Goal: Book appointment/travel/reservation

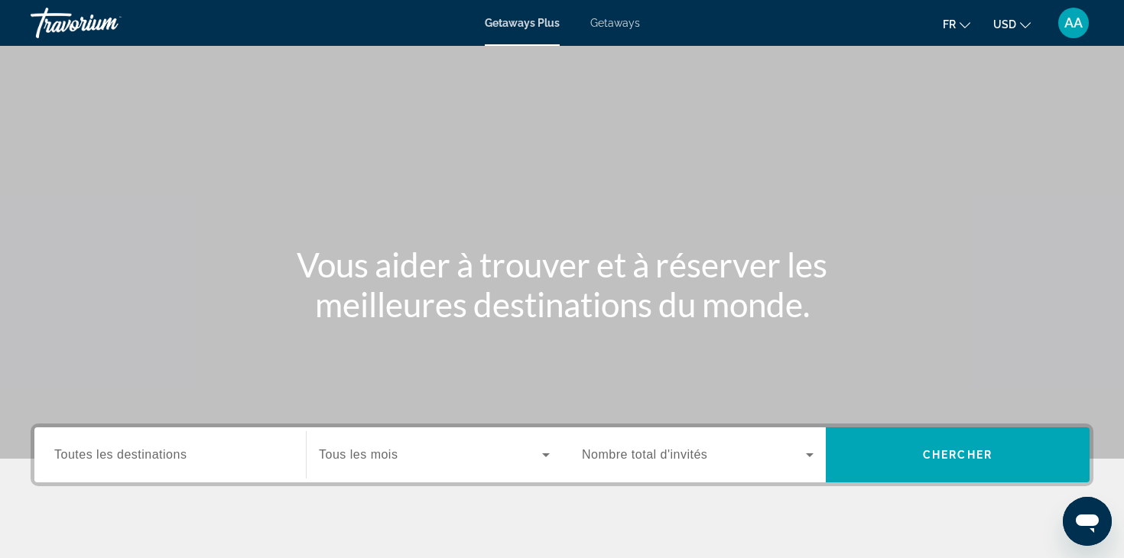
click at [141, 450] on span "Toutes les destinations" at bounding box center [120, 454] width 132 height 13
click at [141, 450] on input "Destination Toutes les destinations" at bounding box center [170, 455] width 232 height 18
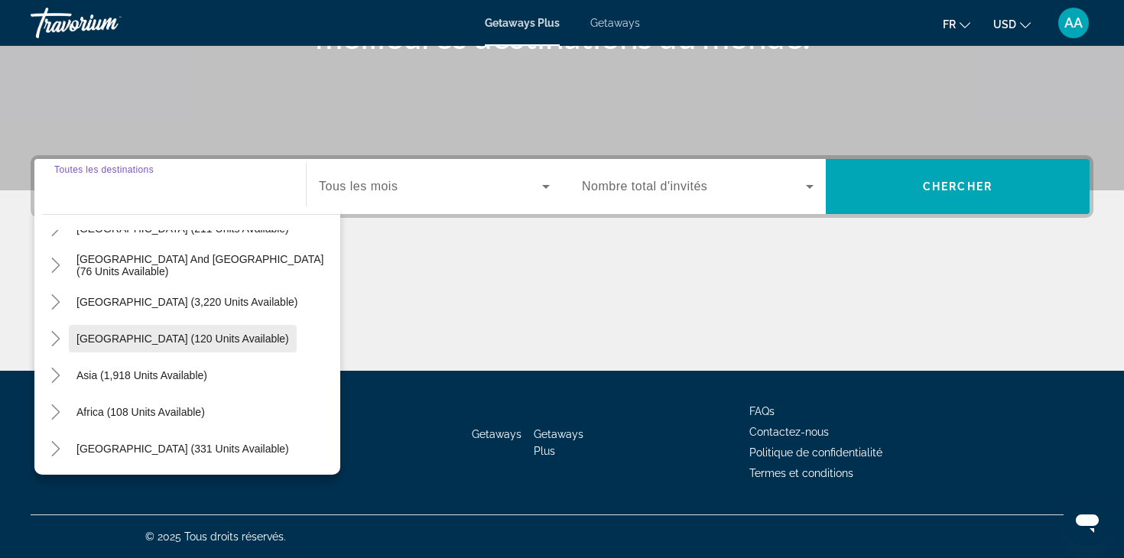
scroll to position [268, 0]
click at [54, 371] on icon "Toggle Asia (1,918 units available)" at bounding box center [55, 375] width 15 height 15
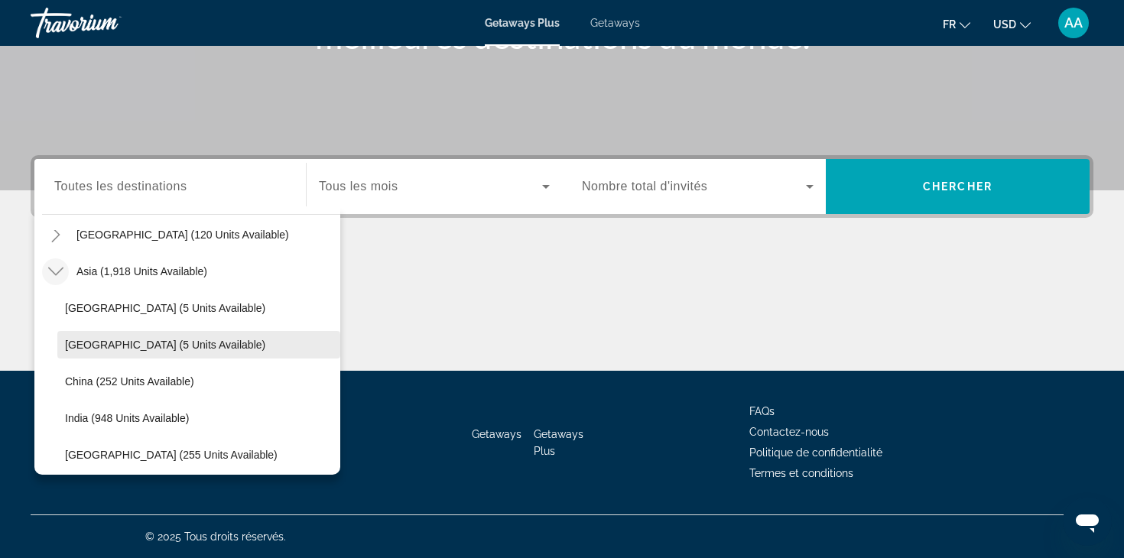
scroll to position [358, 0]
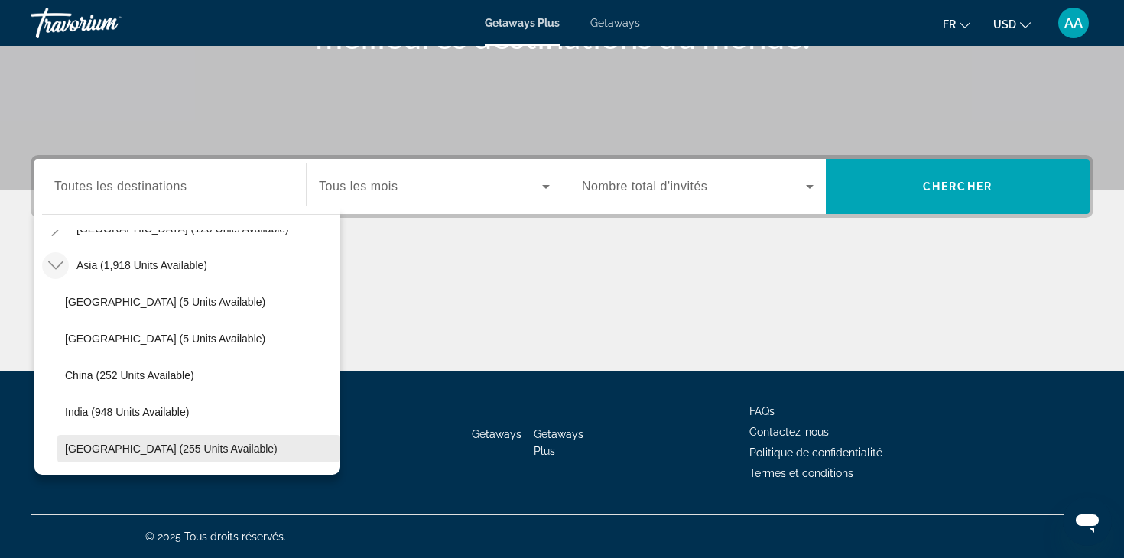
click at [100, 448] on span "[GEOGRAPHIC_DATA] (255 units available)" at bounding box center [171, 449] width 212 height 12
type input "**********"
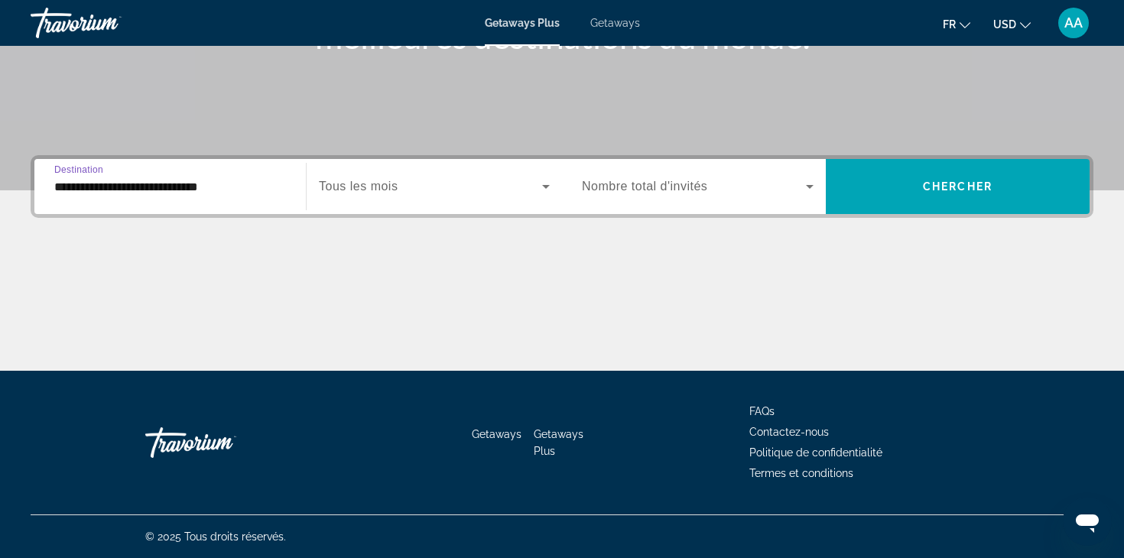
click at [546, 187] on icon "Search widget" at bounding box center [546, 187] width 8 height 4
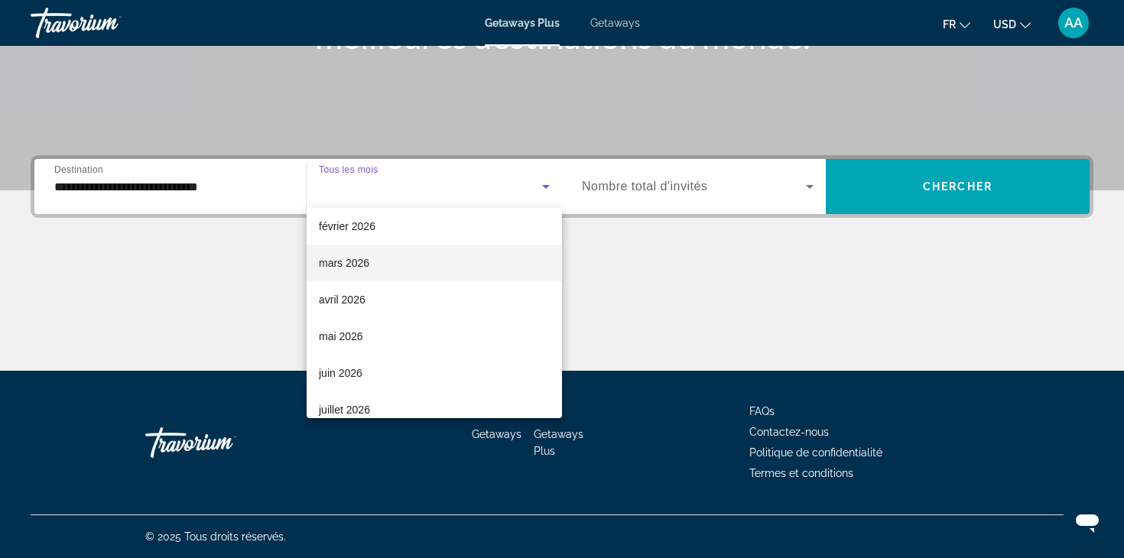
scroll to position [245, 0]
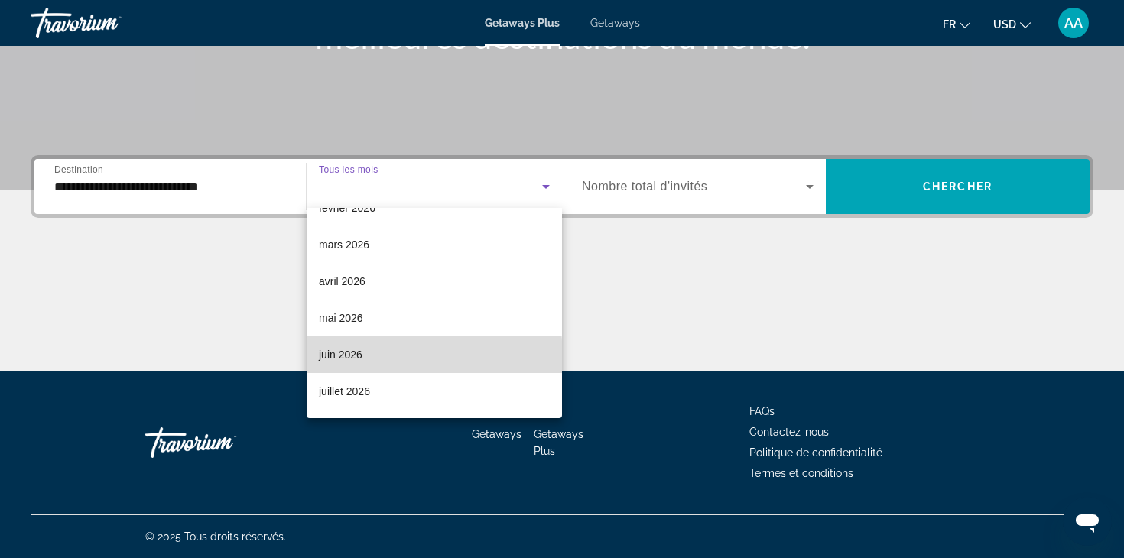
click at [360, 358] on span "juin 2026" at bounding box center [341, 354] width 44 height 18
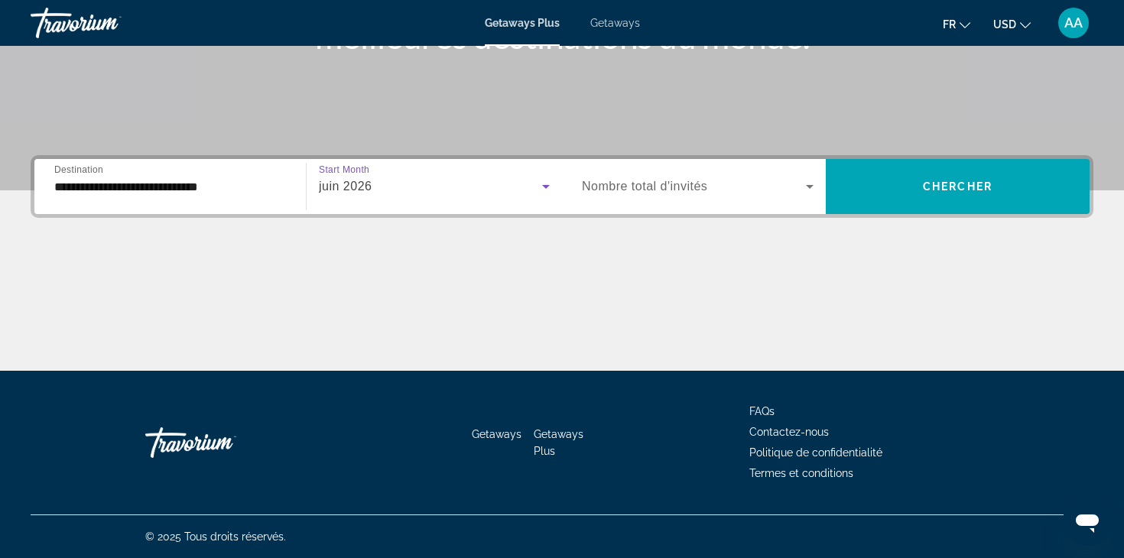
click at [809, 187] on icon "Search widget" at bounding box center [810, 187] width 8 height 4
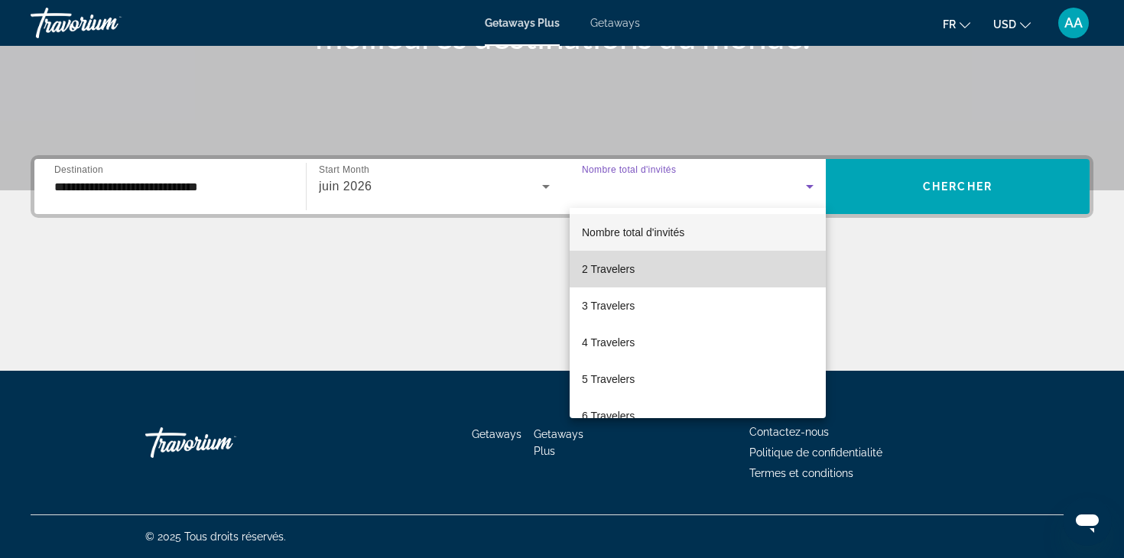
click at [644, 267] on mat-option "2 Travelers" at bounding box center [697, 269] width 256 height 37
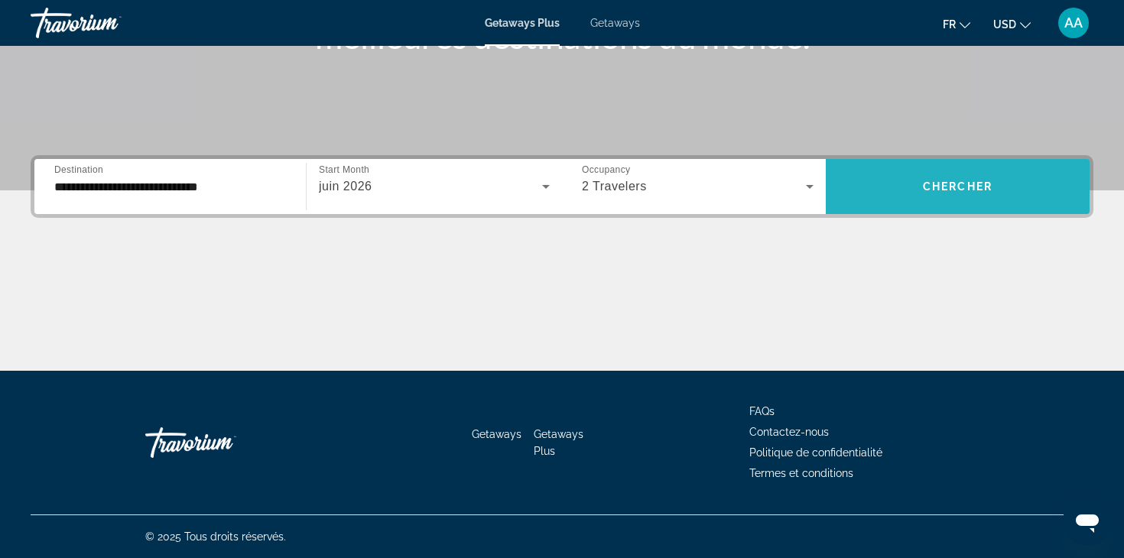
click at [949, 192] on span "Chercher" at bounding box center [958, 186] width 70 height 12
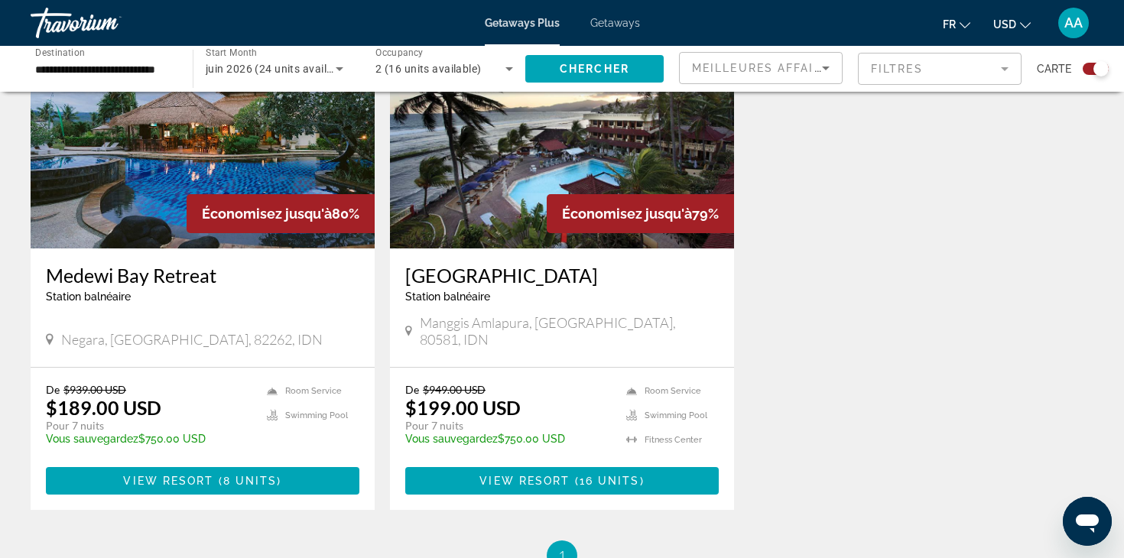
scroll to position [616, 0]
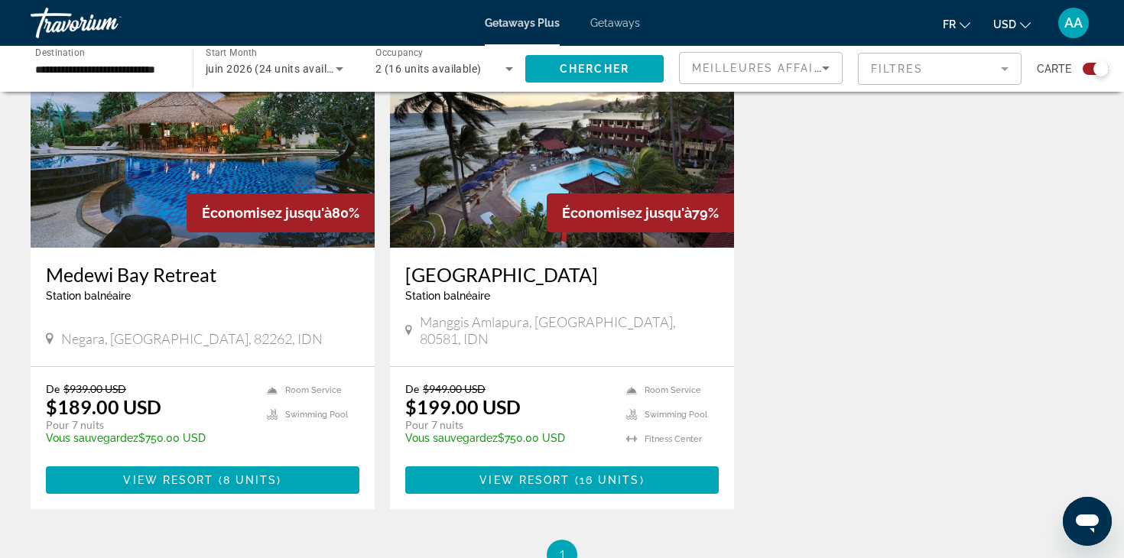
click at [239, 180] on img "Main content" at bounding box center [203, 125] width 344 height 245
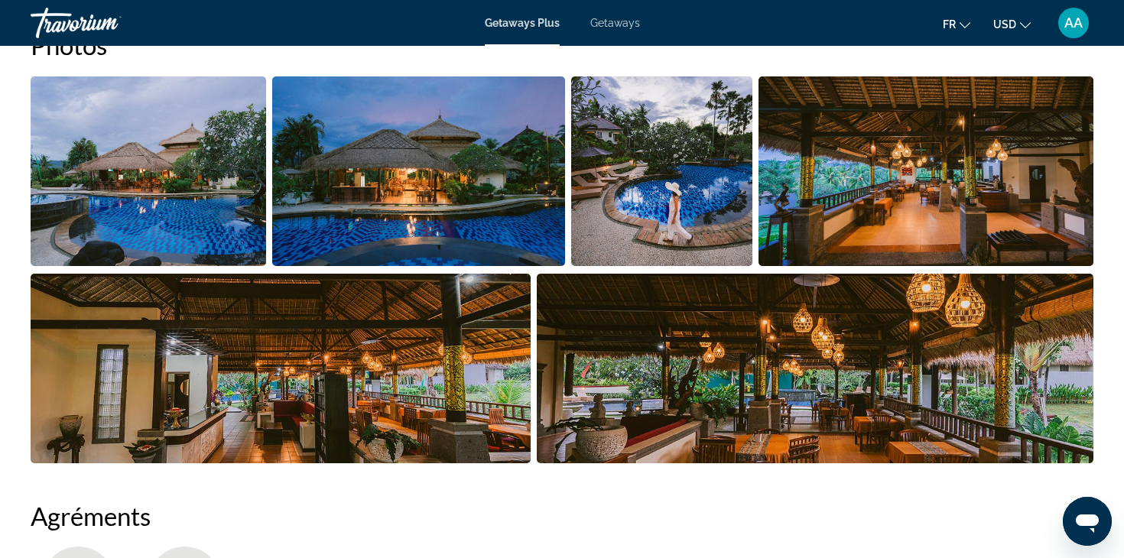
scroll to position [756, 0]
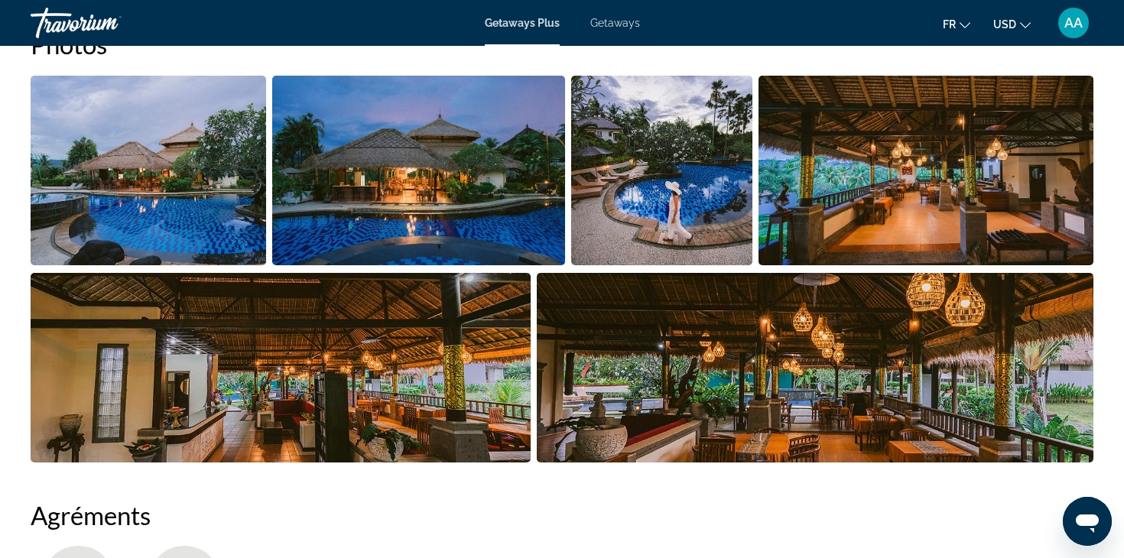
click at [182, 223] on img "Open full-screen image slider" at bounding box center [148, 171] width 235 height 190
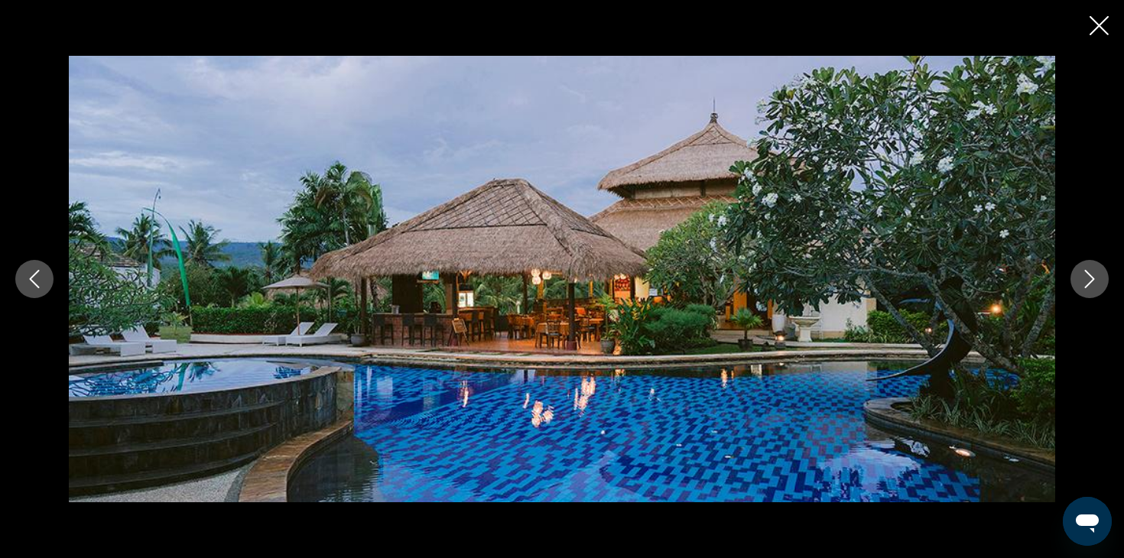
click at [1088, 277] on icon "Next image" at bounding box center [1089, 279] width 18 height 18
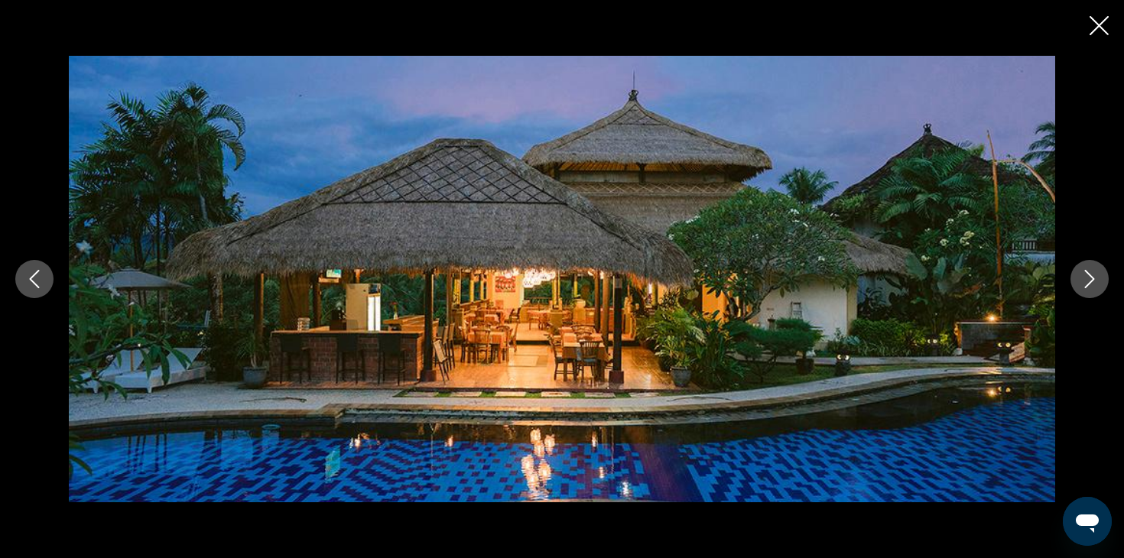
click at [1088, 277] on icon "Next image" at bounding box center [1089, 279] width 18 height 18
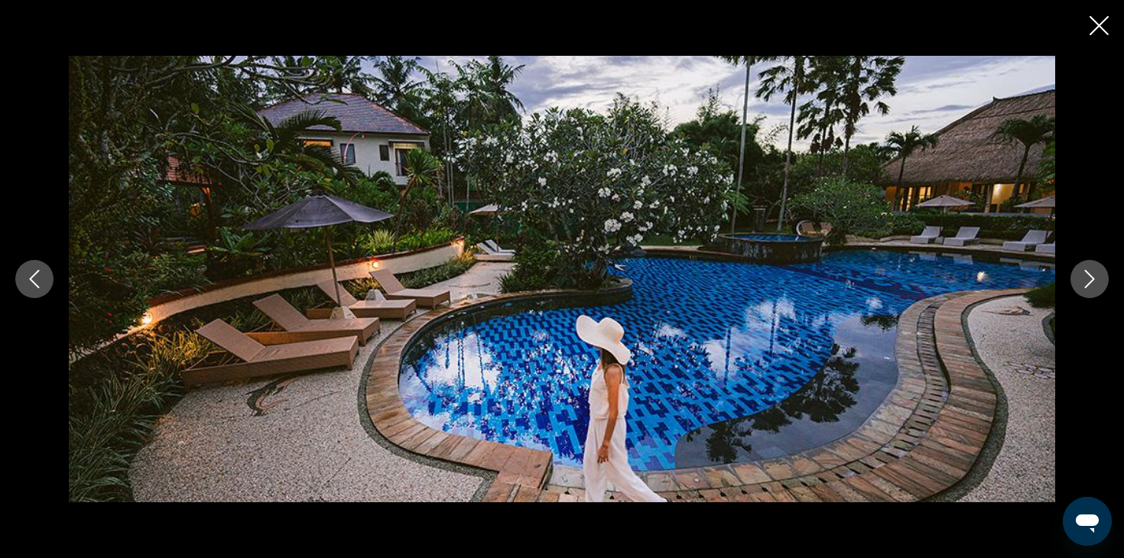
click at [1088, 277] on icon "Next image" at bounding box center [1089, 279] width 18 height 18
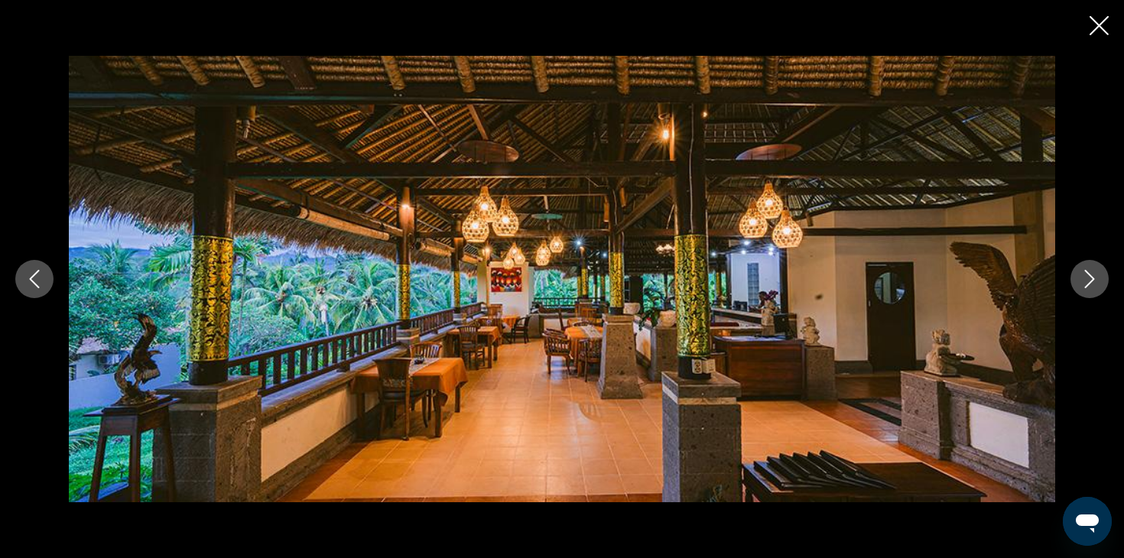
click at [1088, 278] on icon "Next image" at bounding box center [1089, 279] width 18 height 18
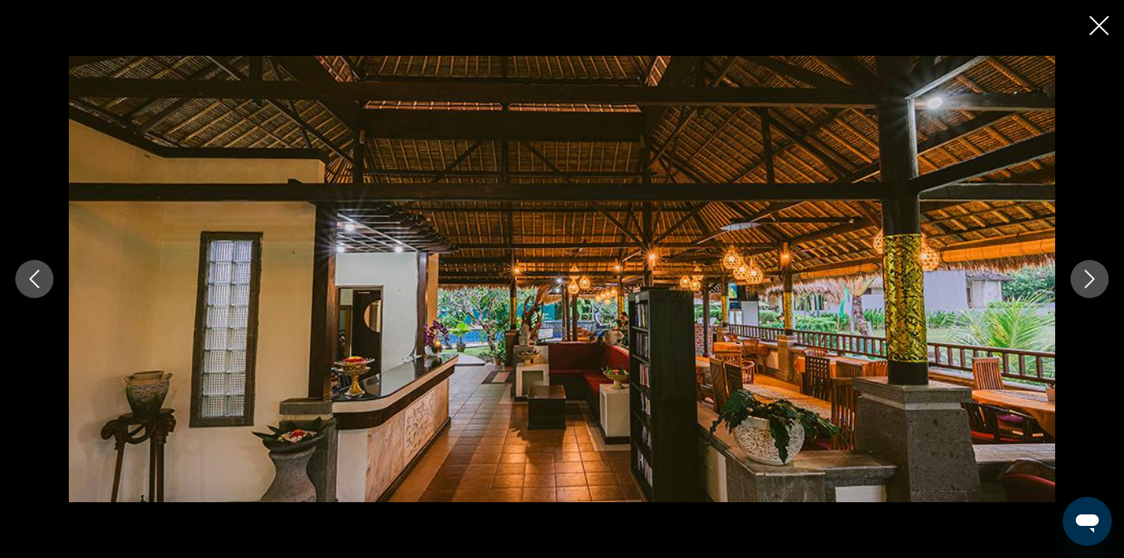
click at [1088, 278] on icon "Next image" at bounding box center [1089, 279] width 18 height 18
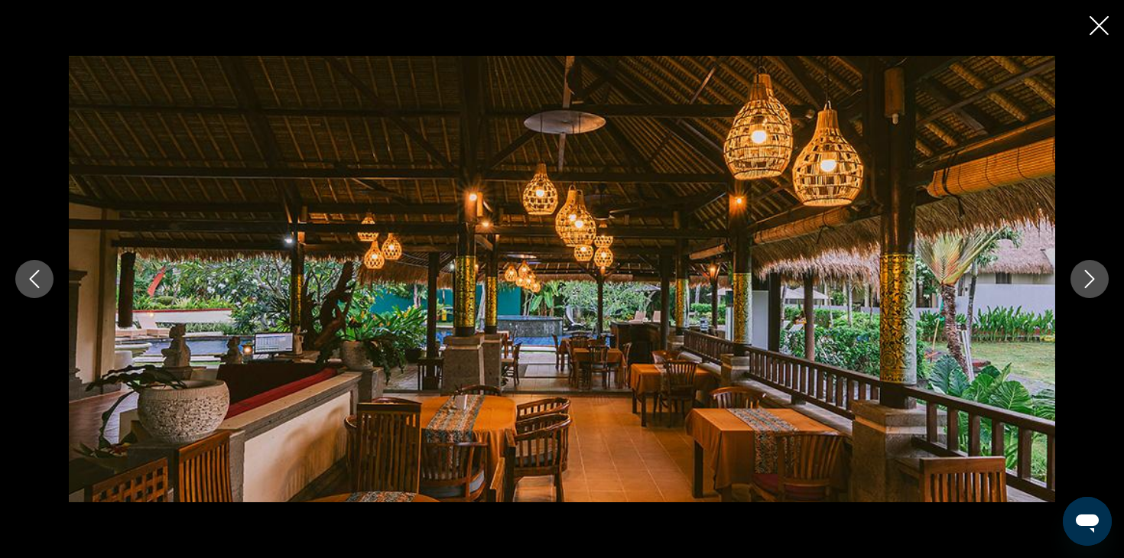
click at [1088, 278] on icon "Next image" at bounding box center [1089, 279] width 18 height 18
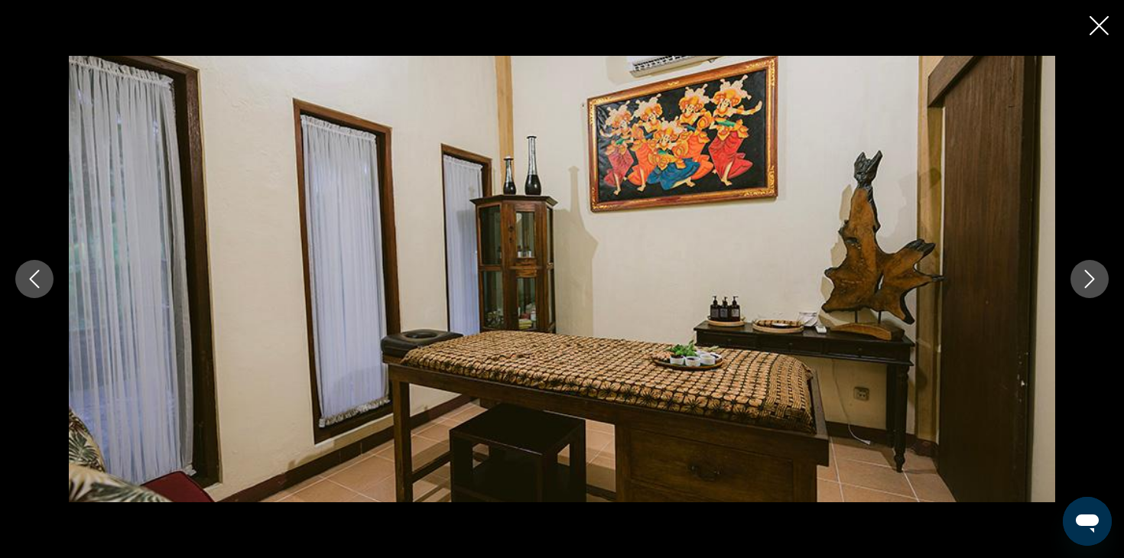
click at [1088, 279] on icon "Next image" at bounding box center [1089, 279] width 18 height 18
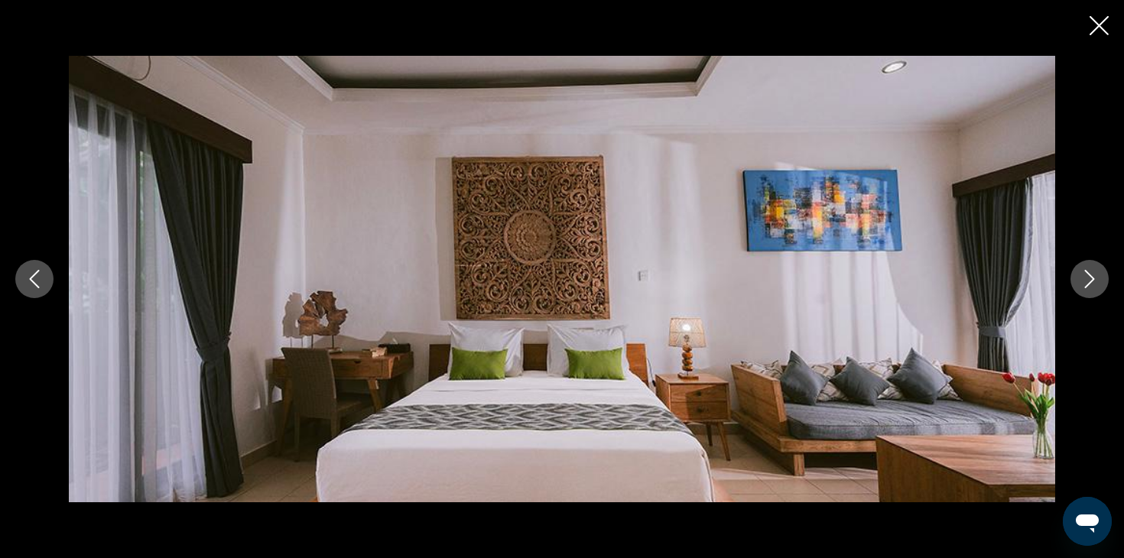
click at [1088, 279] on icon "Next image" at bounding box center [1089, 279] width 18 height 18
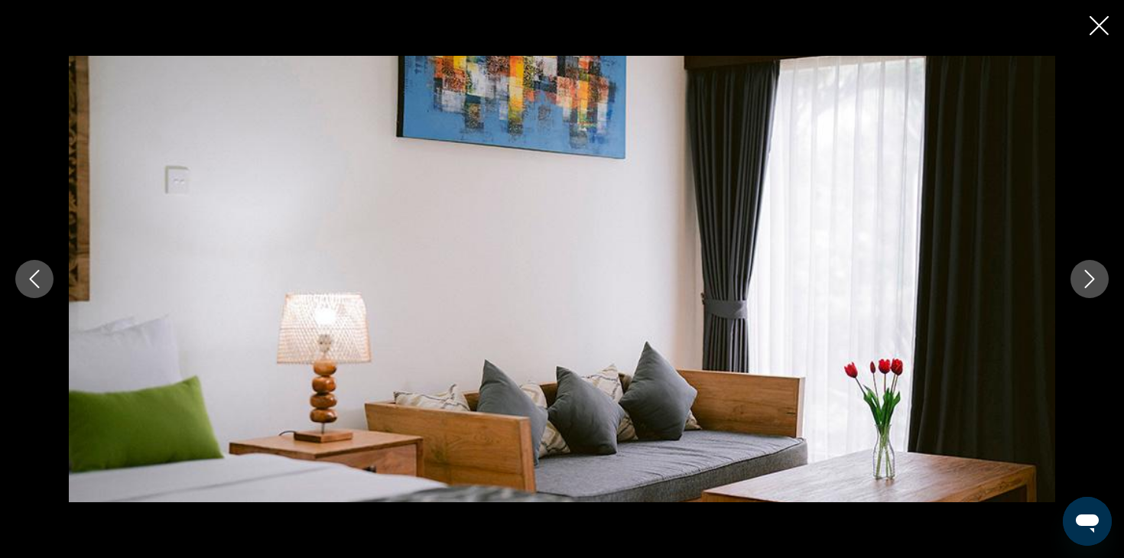
click at [1088, 280] on icon "Next image" at bounding box center [1089, 279] width 18 height 18
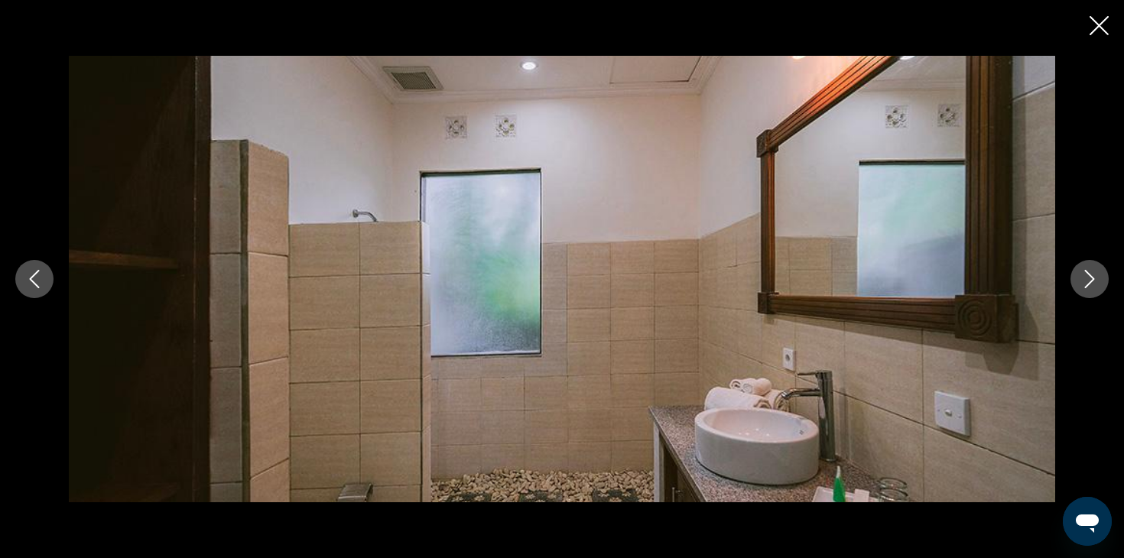
click at [1088, 280] on icon "Next image" at bounding box center [1089, 279] width 18 height 18
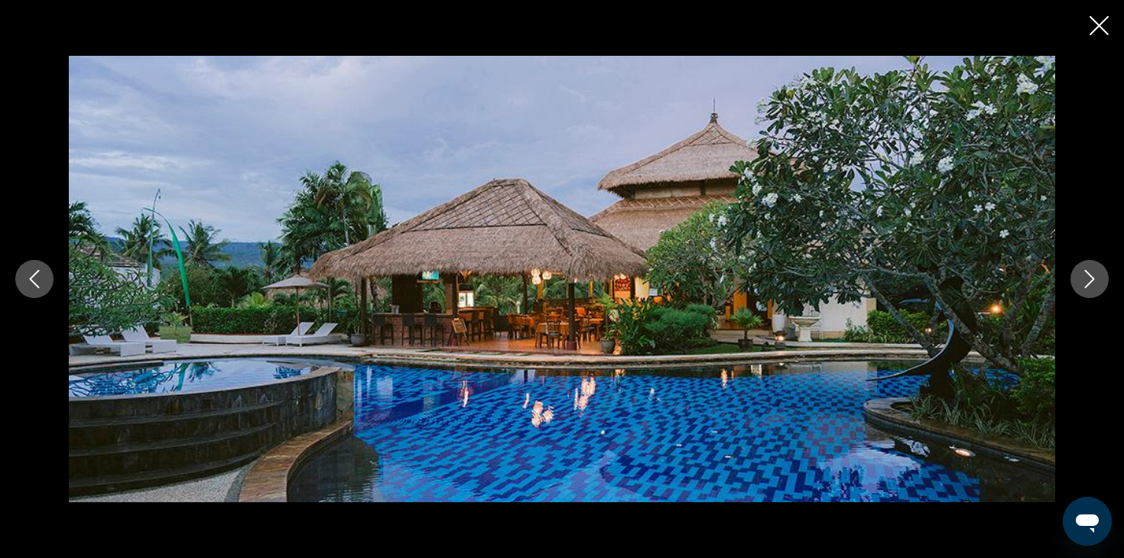
click at [1103, 26] on icon "Close slideshow" at bounding box center [1098, 25] width 19 height 19
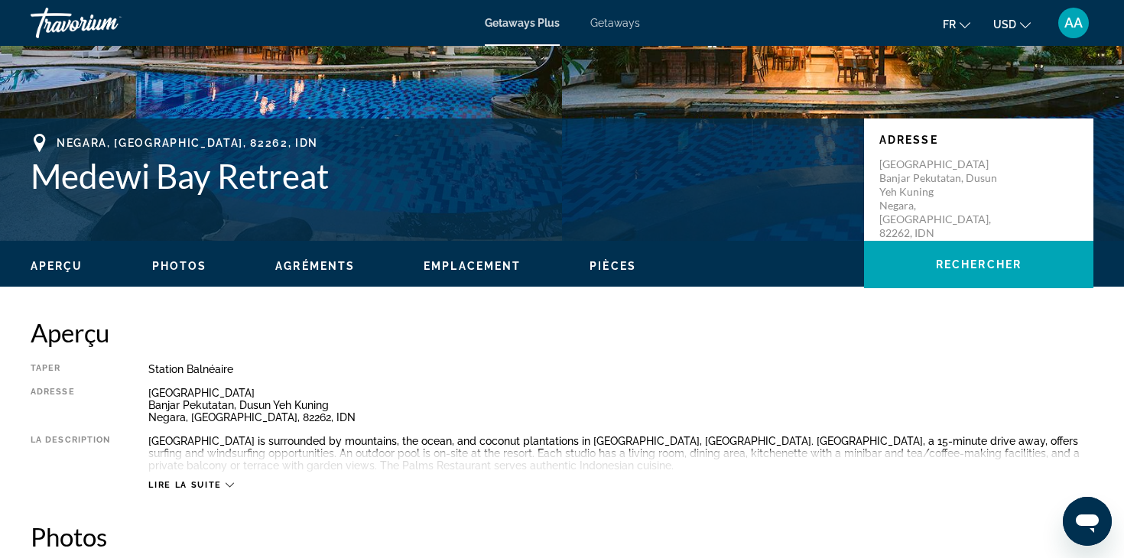
scroll to position [263, 0]
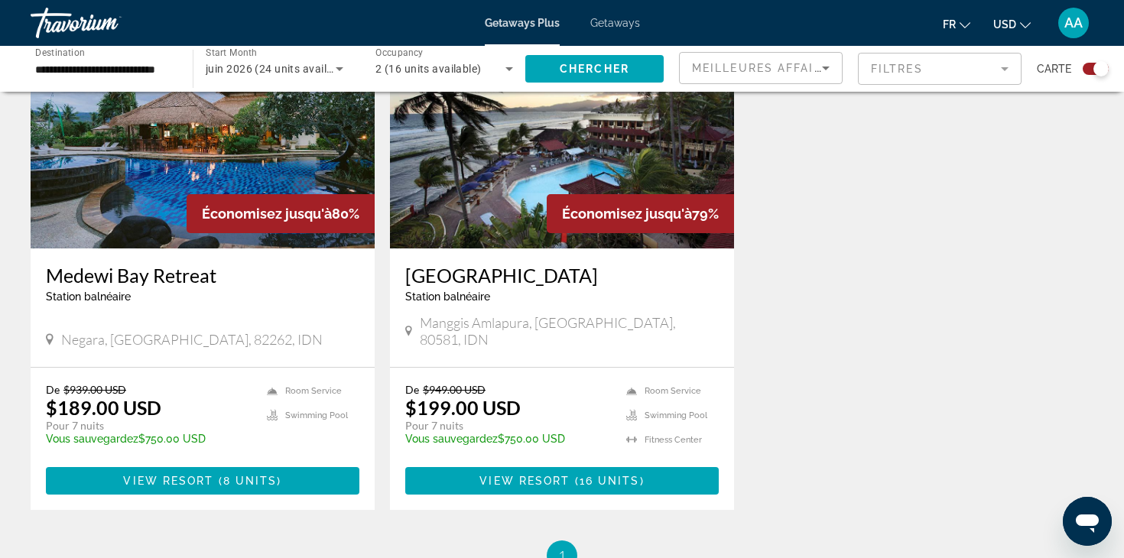
scroll to position [611, 0]
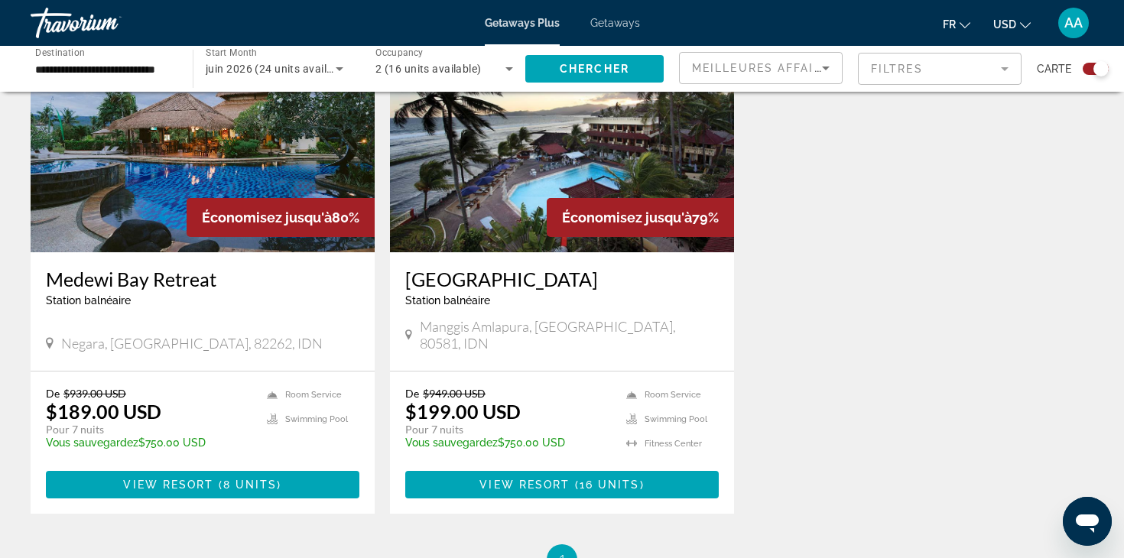
click at [550, 174] on img "Main content" at bounding box center [562, 130] width 344 height 245
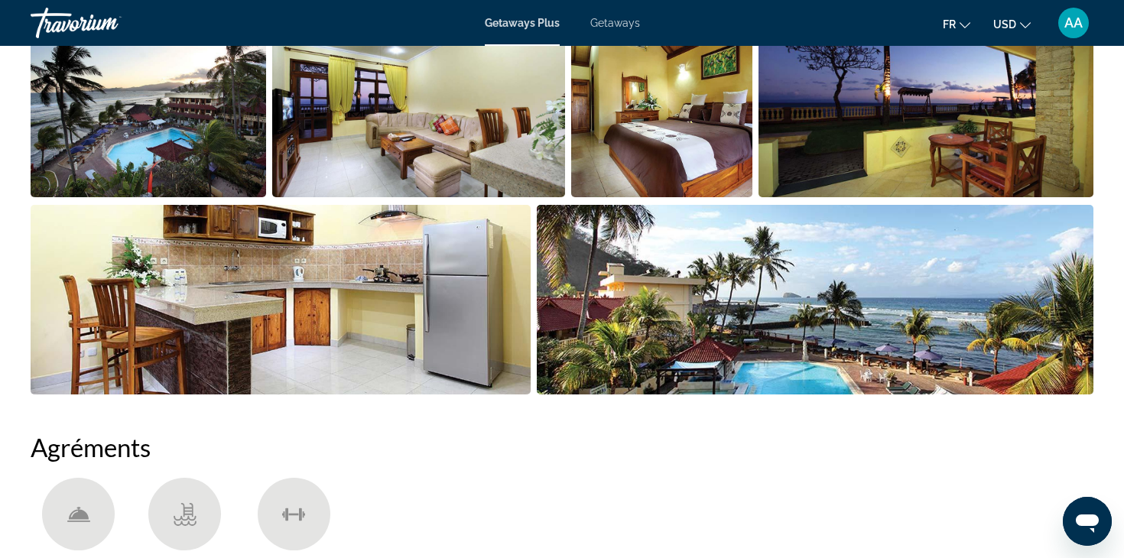
scroll to position [825, 0]
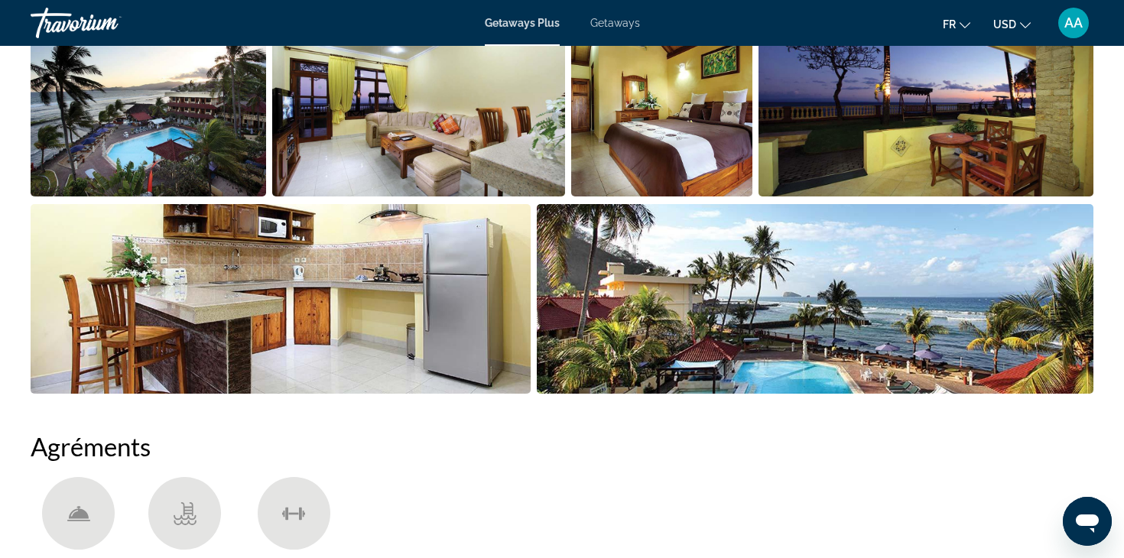
click at [196, 130] on img "Open full-screen image slider" at bounding box center [148, 102] width 235 height 190
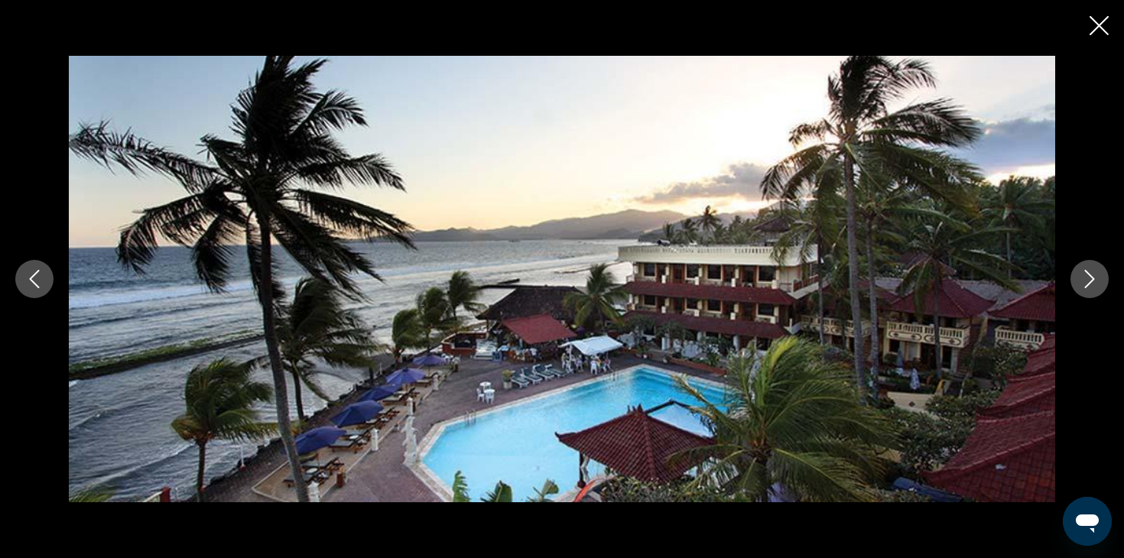
click at [1086, 280] on icon "Next image" at bounding box center [1089, 279] width 18 height 18
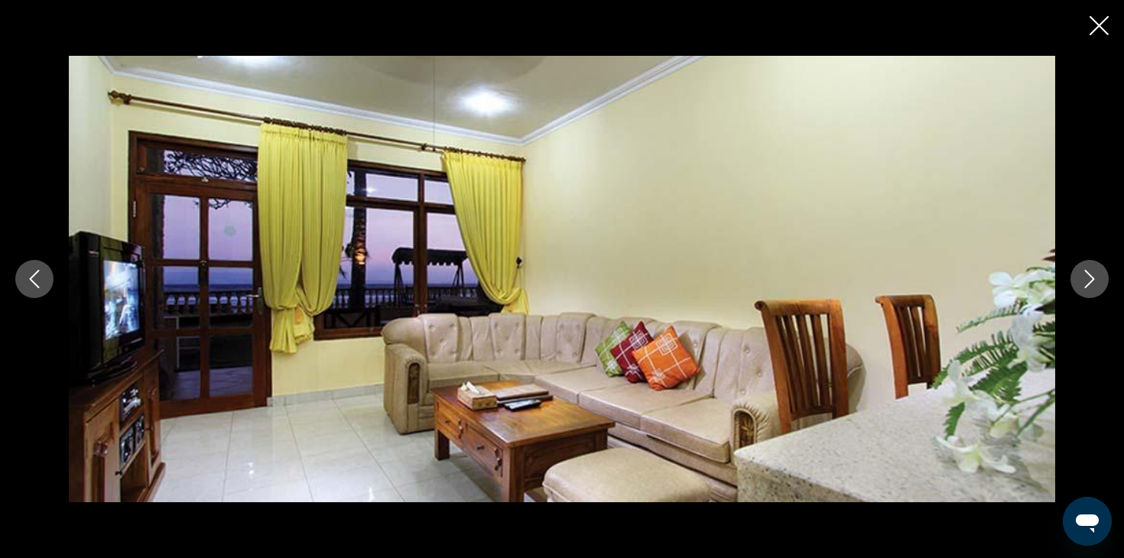
click at [1087, 281] on icon "Next image" at bounding box center [1089, 279] width 18 height 18
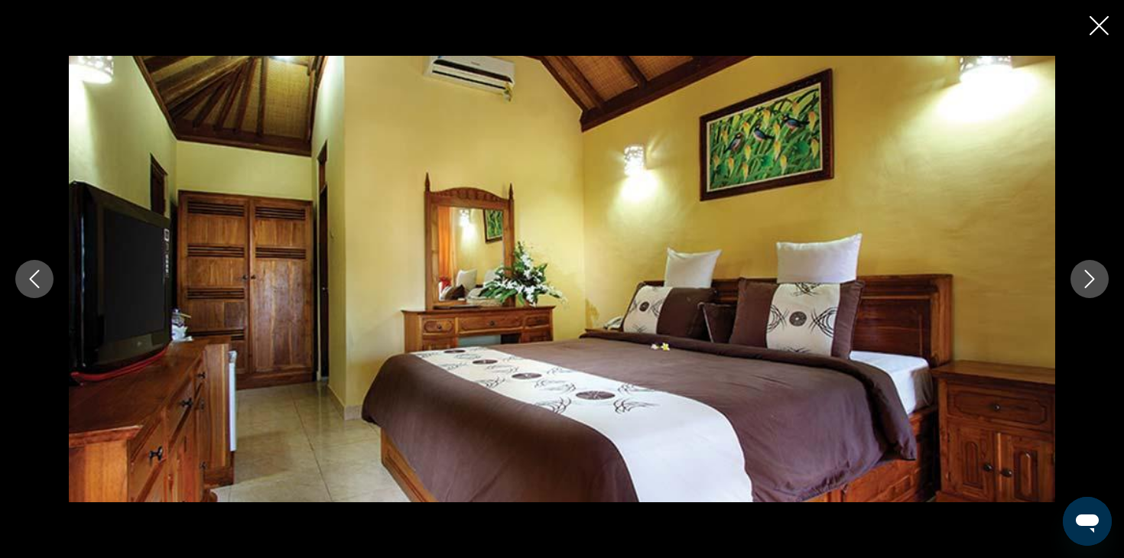
click at [1087, 281] on icon "Next image" at bounding box center [1089, 279] width 18 height 18
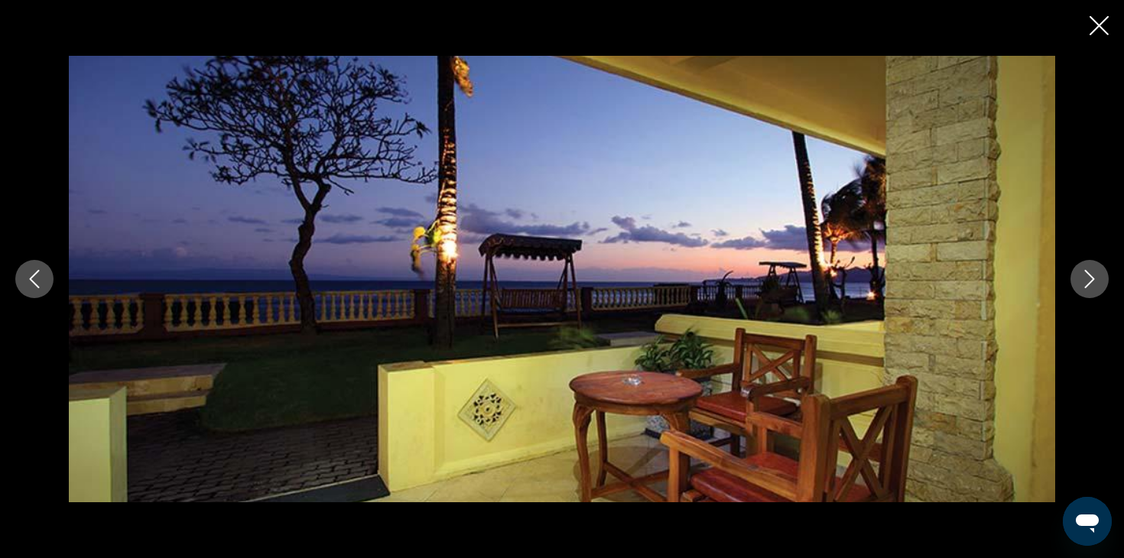
click at [1087, 281] on icon "Next image" at bounding box center [1089, 279] width 18 height 18
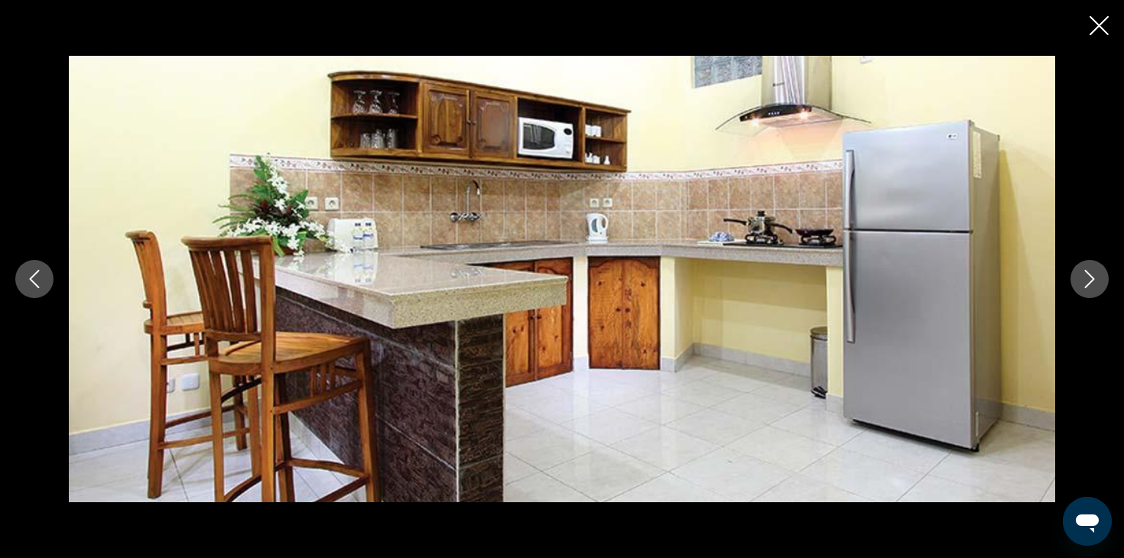
click at [1087, 281] on icon "Next image" at bounding box center [1089, 279] width 18 height 18
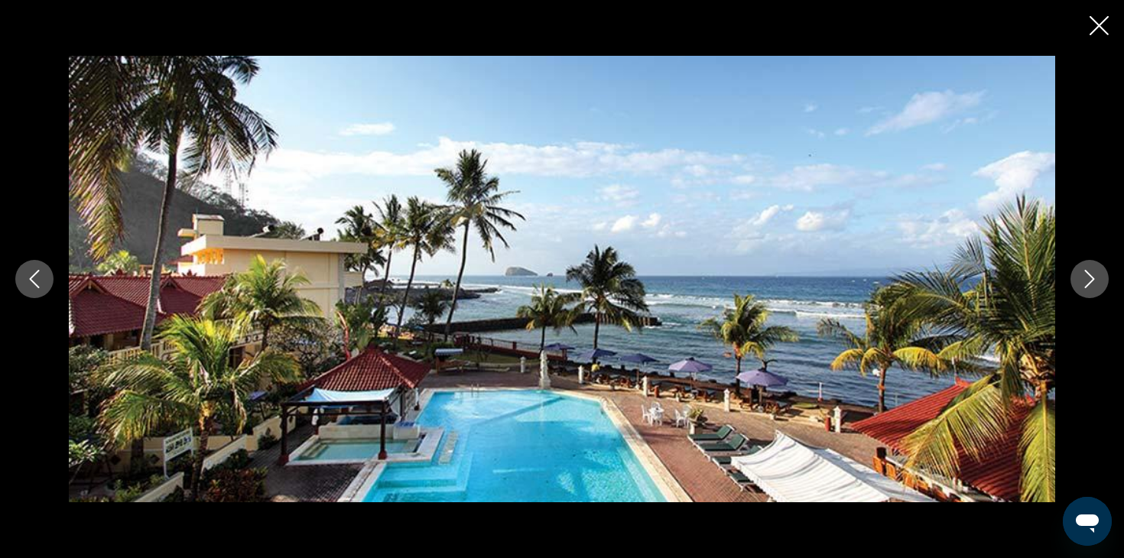
click at [1087, 281] on icon "Next image" at bounding box center [1089, 279] width 18 height 18
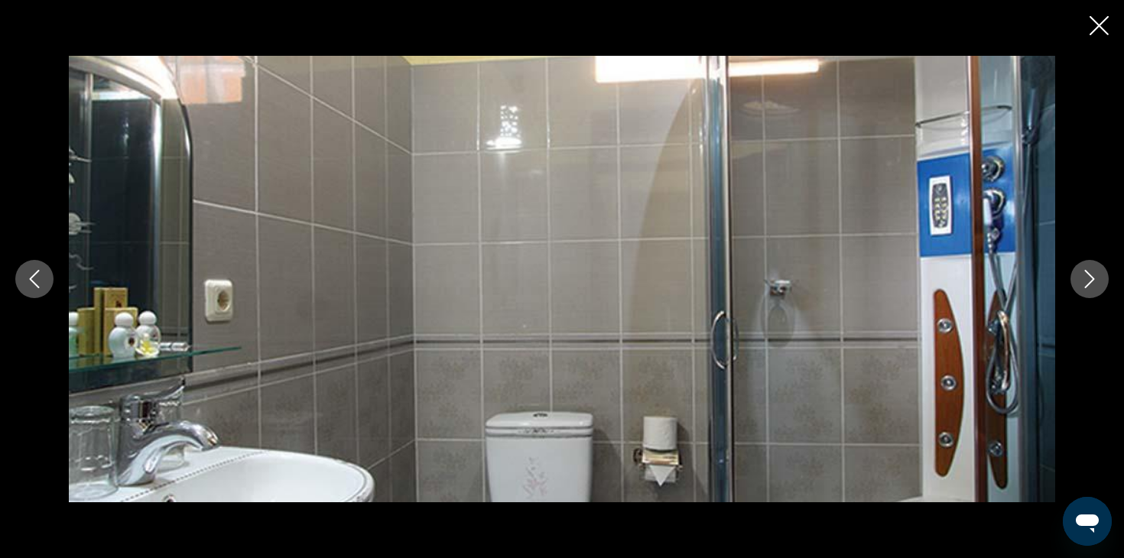
click at [1087, 283] on icon "Next image" at bounding box center [1089, 279] width 18 height 18
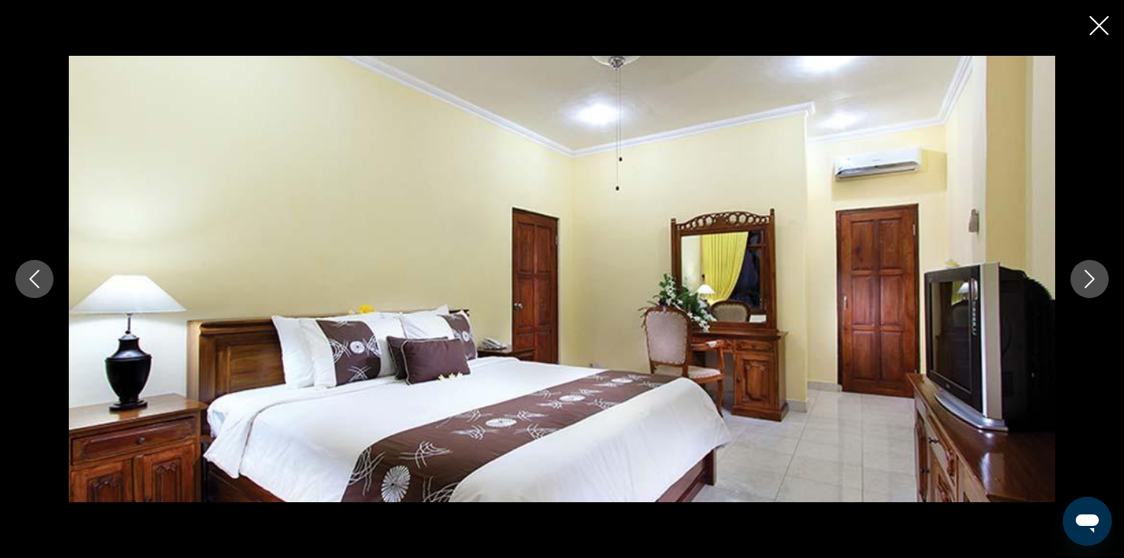
click at [1087, 283] on icon "Next image" at bounding box center [1089, 279] width 18 height 18
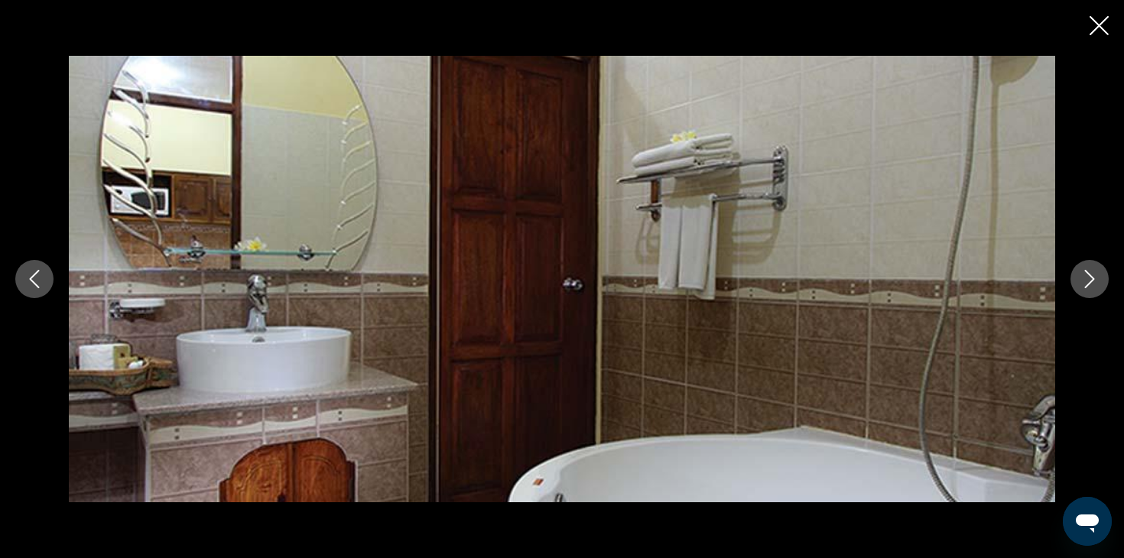
click at [1087, 284] on icon "Next image" at bounding box center [1089, 279] width 18 height 18
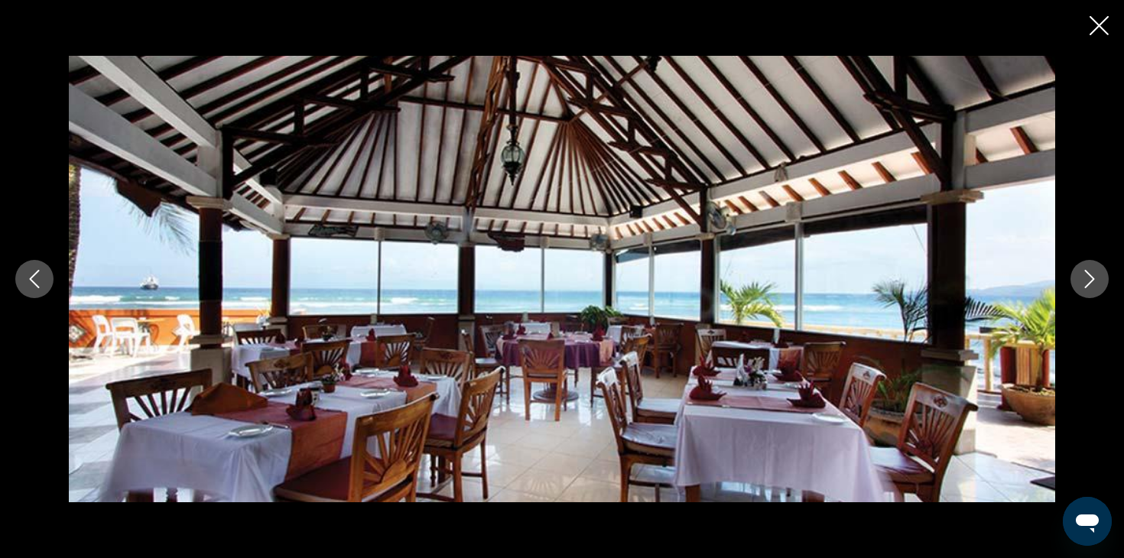
click at [1087, 284] on icon "Next image" at bounding box center [1089, 279] width 18 height 18
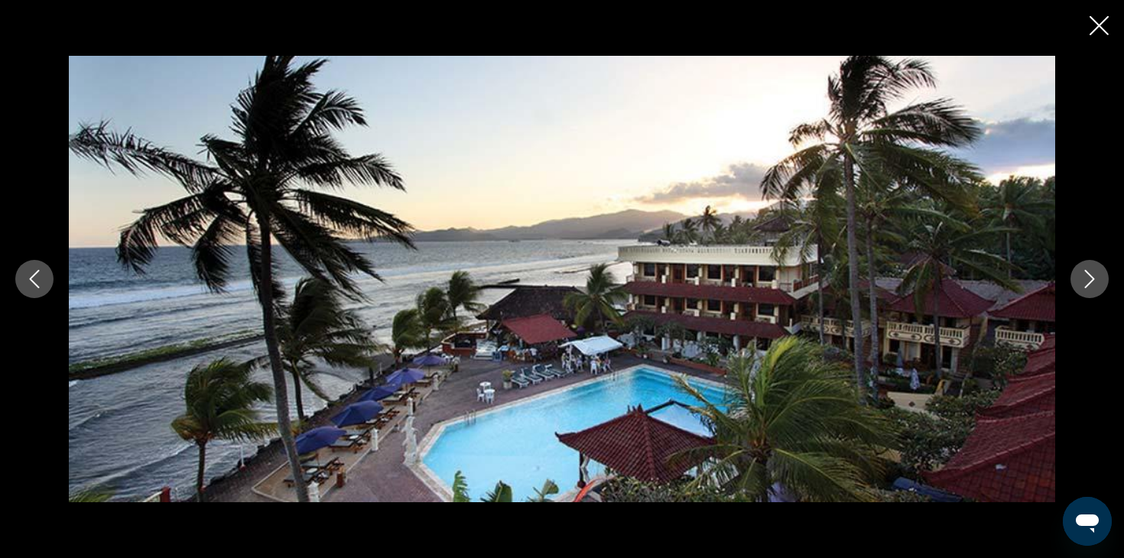
click at [1087, 284] on icon "Next image" at bounding box center [1089, 279] width 18 height 18
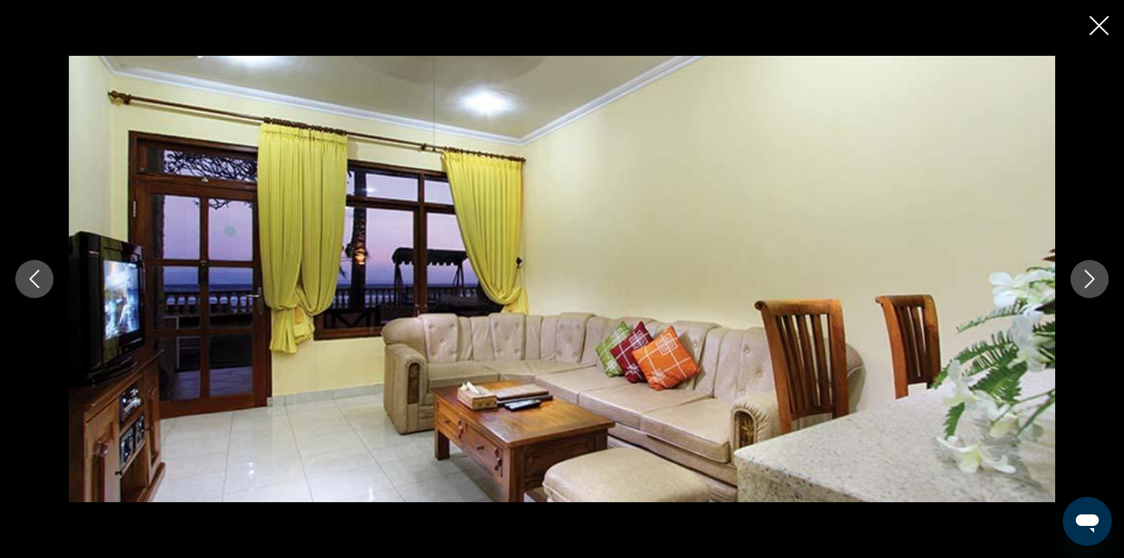
scroll to position [436, 0]
click at [1101, 24] on icon "Close slideshow" at bounding box center [1098, 25] width 19 height 19
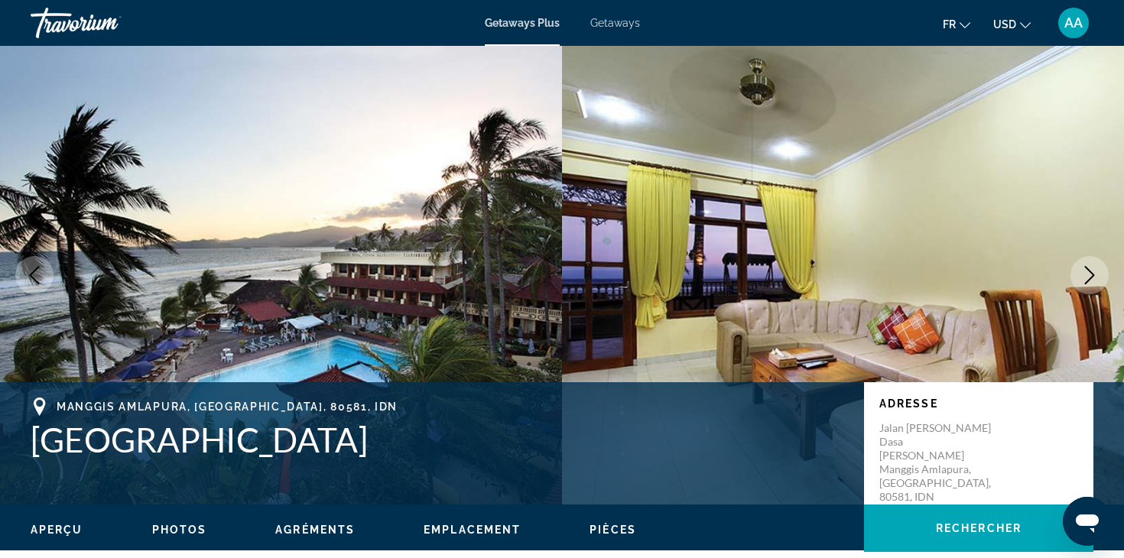
scroll to position [0, 0]
click at [613, 18] on span "Getaways" at bounding box center [615, 23] width 50 height 12
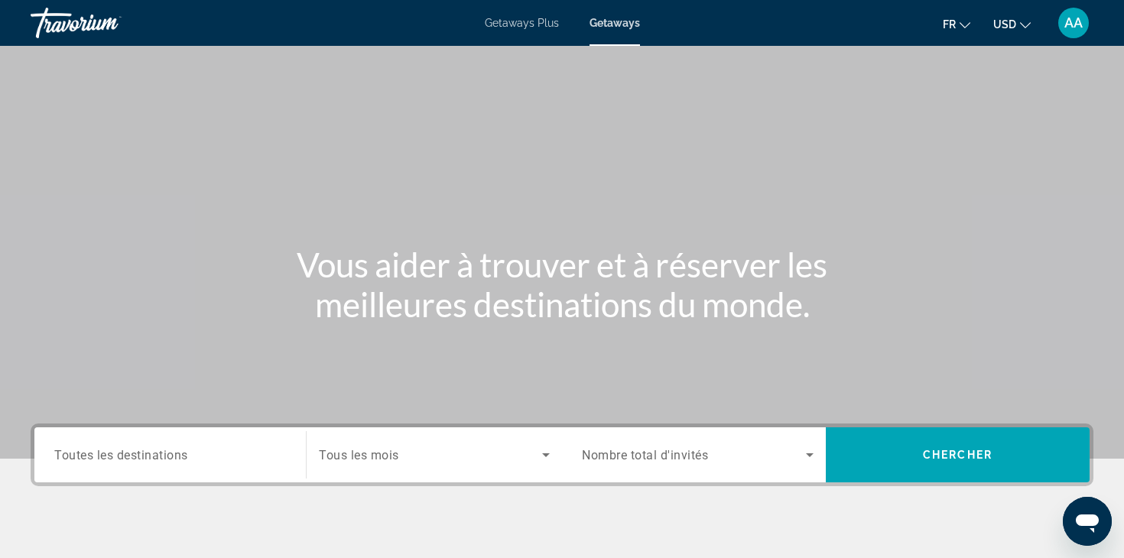
click at [151, 453] on span "Toutes les destinations" at bounding box center [121, 454] width 134 height 15
click at [151, 453] on input "Destination Toutes les destinations" at bounding box center [170, 455] width 232 height 18
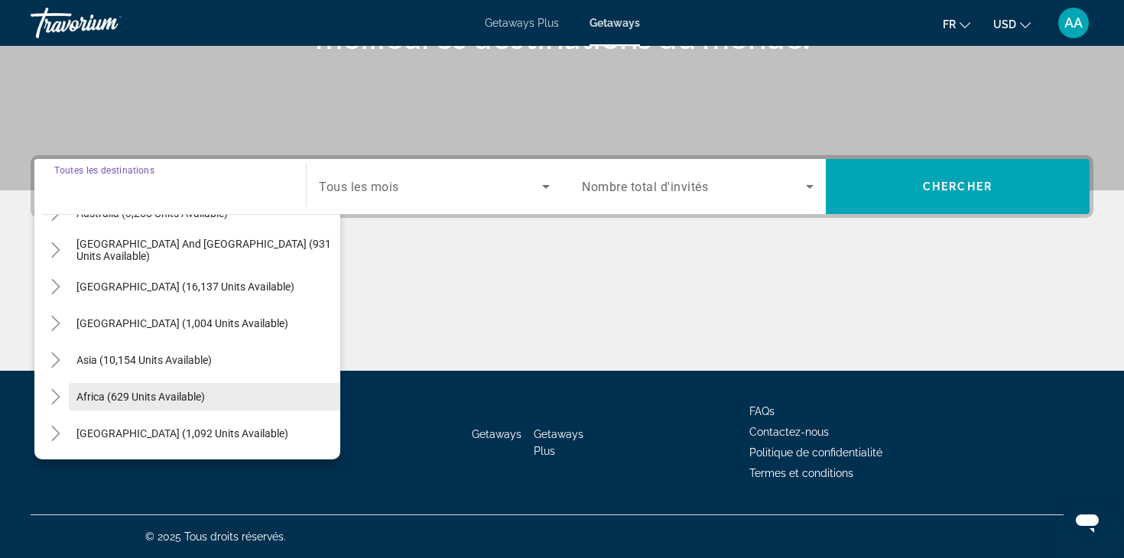
scroll to position [268, 0]
click at [53, 359] on icon "Toggle Asia (10,154 units available)" at bounding box center [55, 359] width 15 height 15
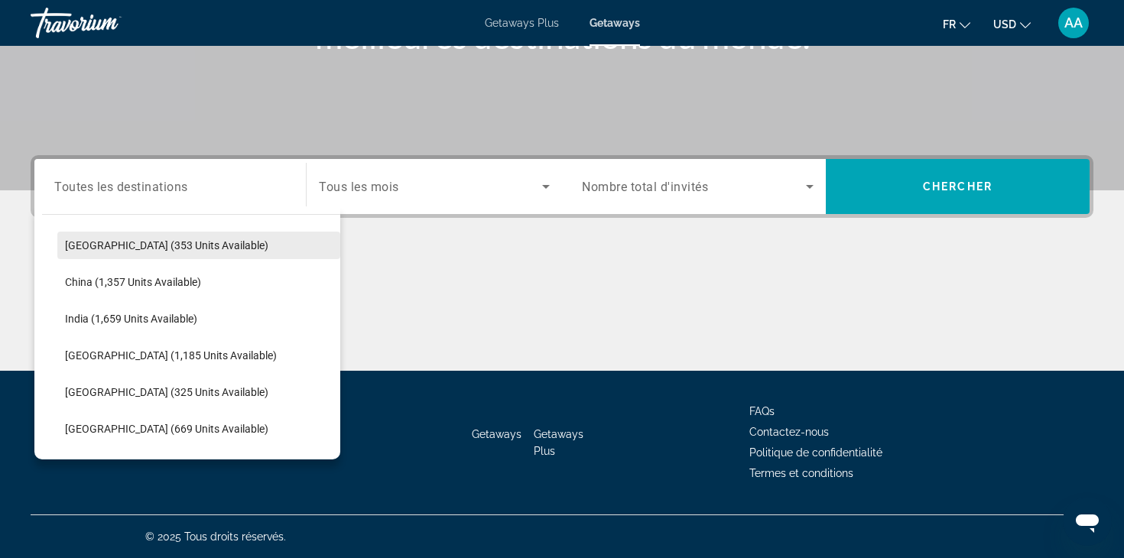
scroll to position [440, 0]
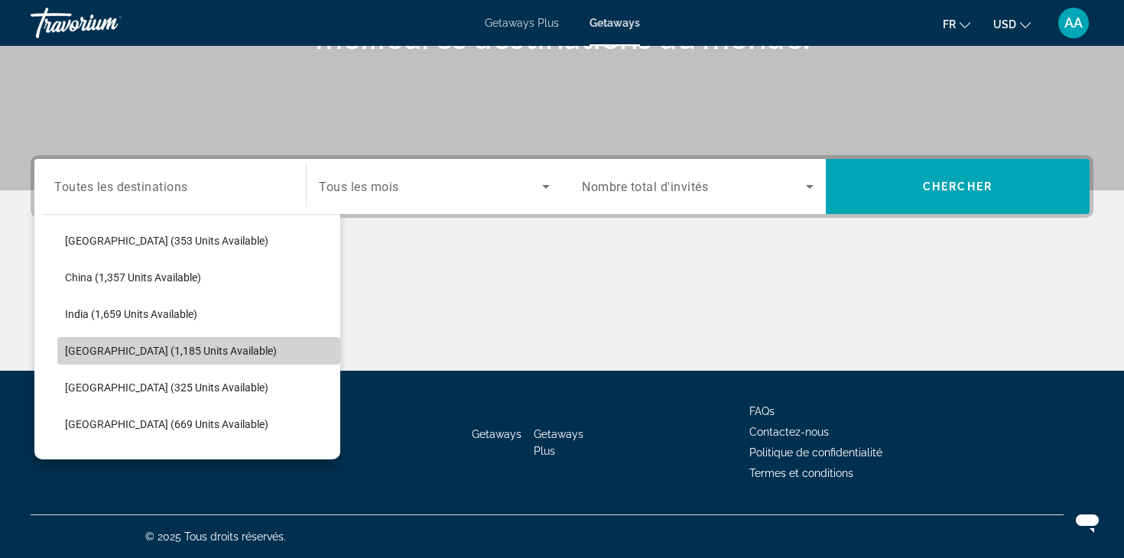
click at [108, 350] on span "[GEOGRAPHIC_DATA] (1,185 units available)" at bounding box center [171, 351] width 212 height 12
type input "**********"
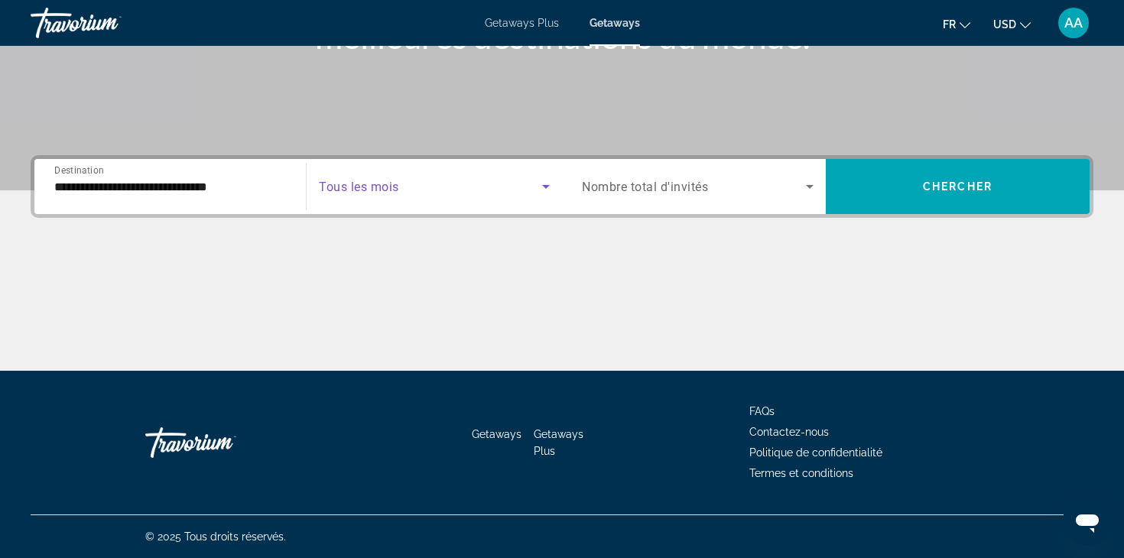
click at [550, 187] on icon "Search widget" at bounding box center [546, 186] width 18 height 18
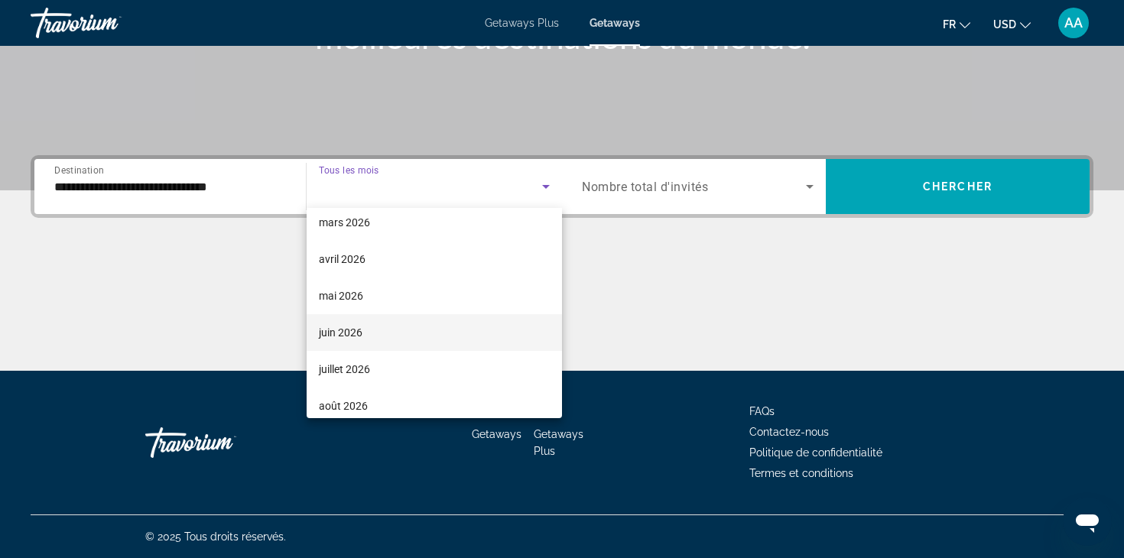
scroll to position [290, 0]
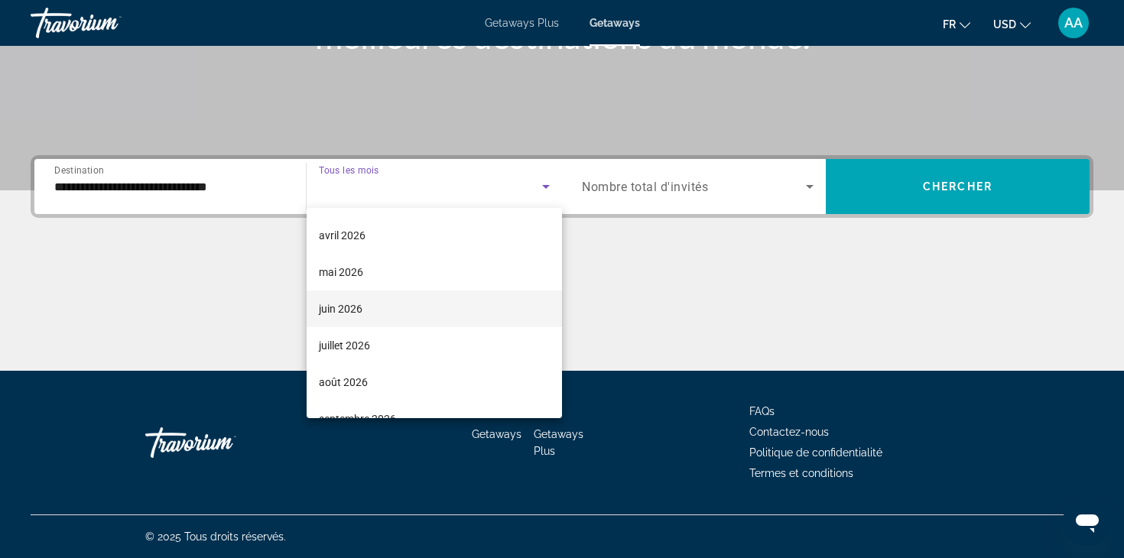
click at [358, 313] on span "juin 2026" at bounding box center [341, 309] width 44 height 18
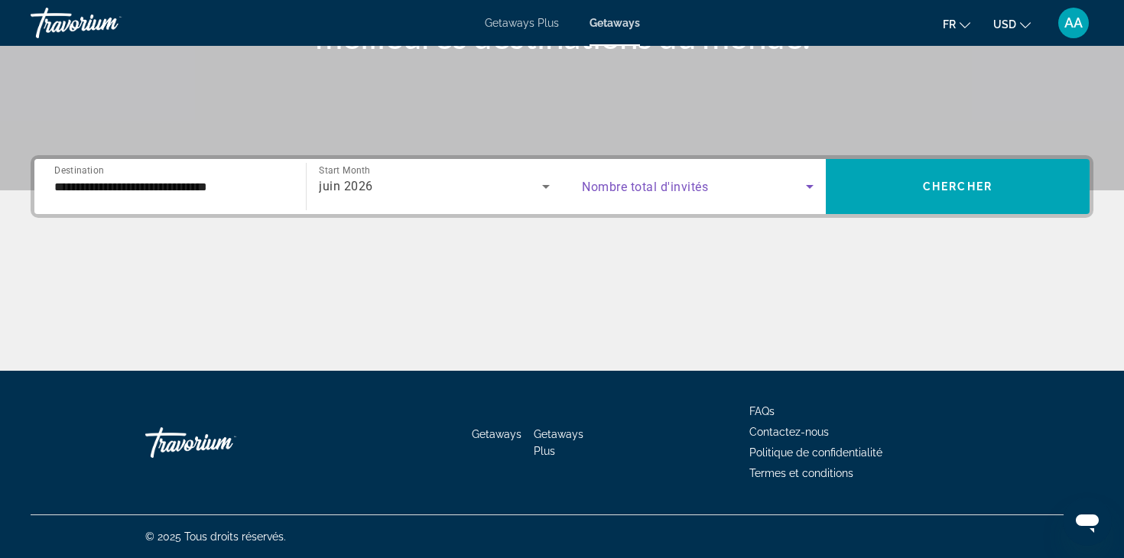
click at [814, 186] on icon "Search widget" at bounding box center [809, 186] width 18 height 18
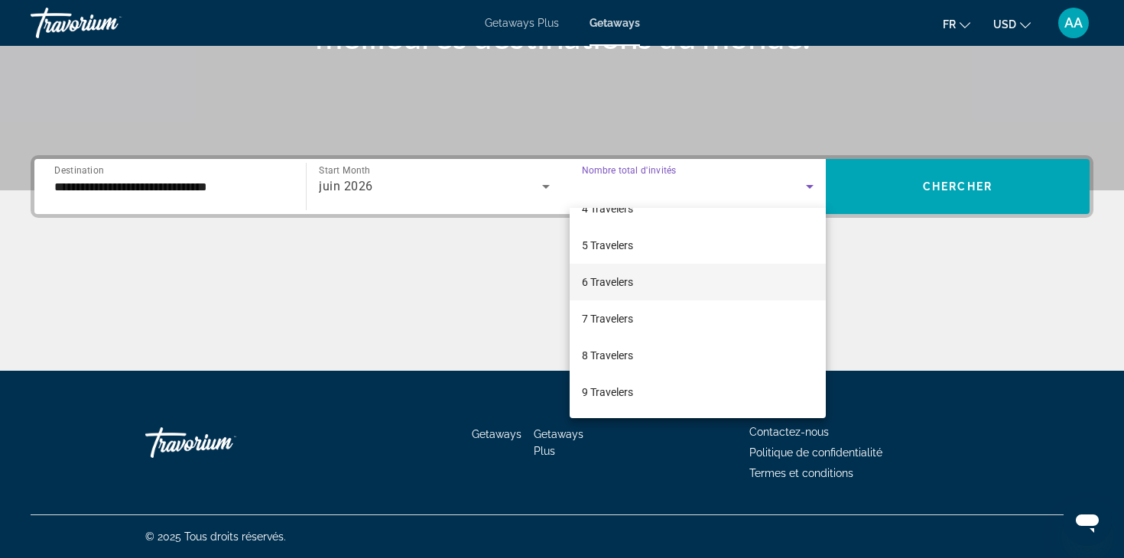
scroll to position [135, 0]
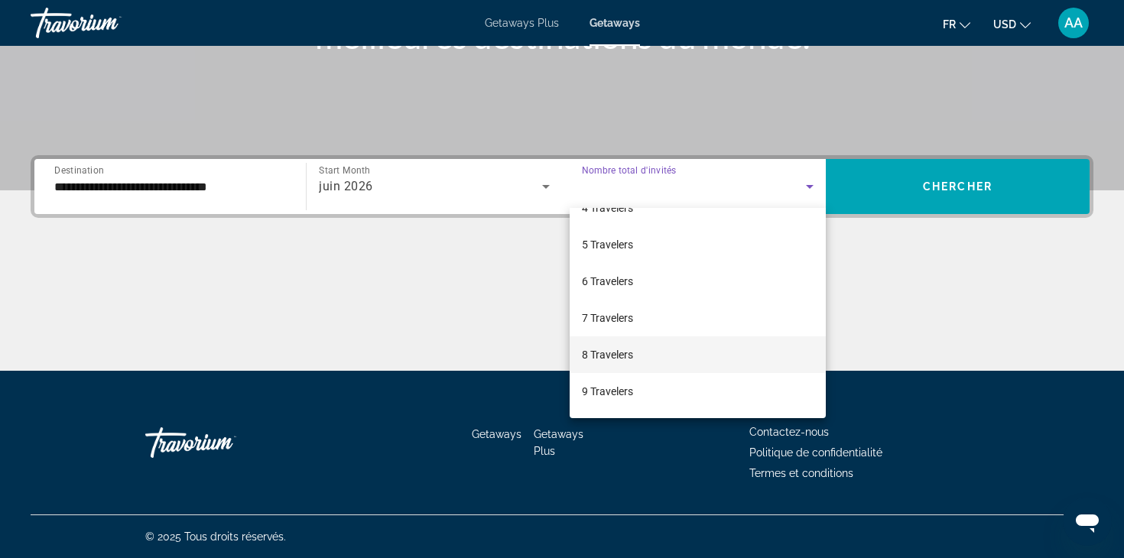
click at [604, 358] on span "8 Travelers" at bounding box center [607, 354] width 51 height 18
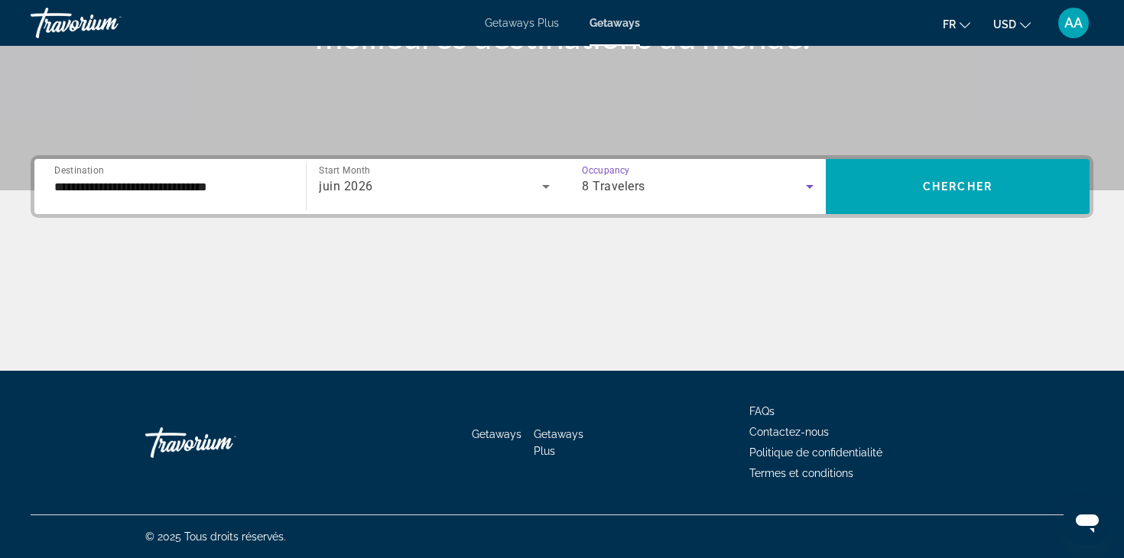
click at [811, 186] on icon "Search widget" at bounding box center [810, 187] width 8 height 4
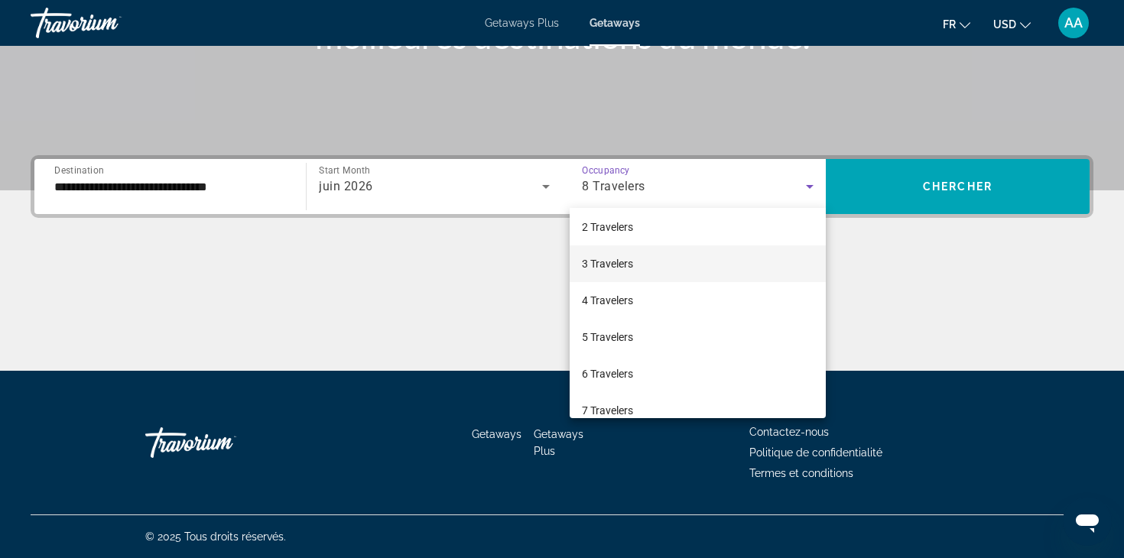
scroll to position [26, 0]
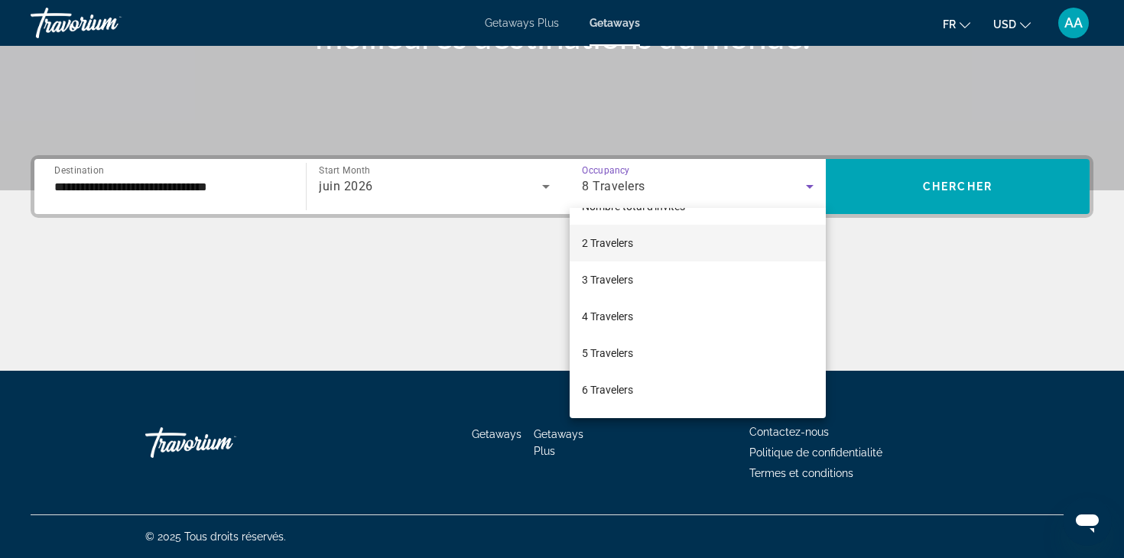
click at [623, 249] on span "2 Travelers" at bounding box center [607, 243] width 51 height 18
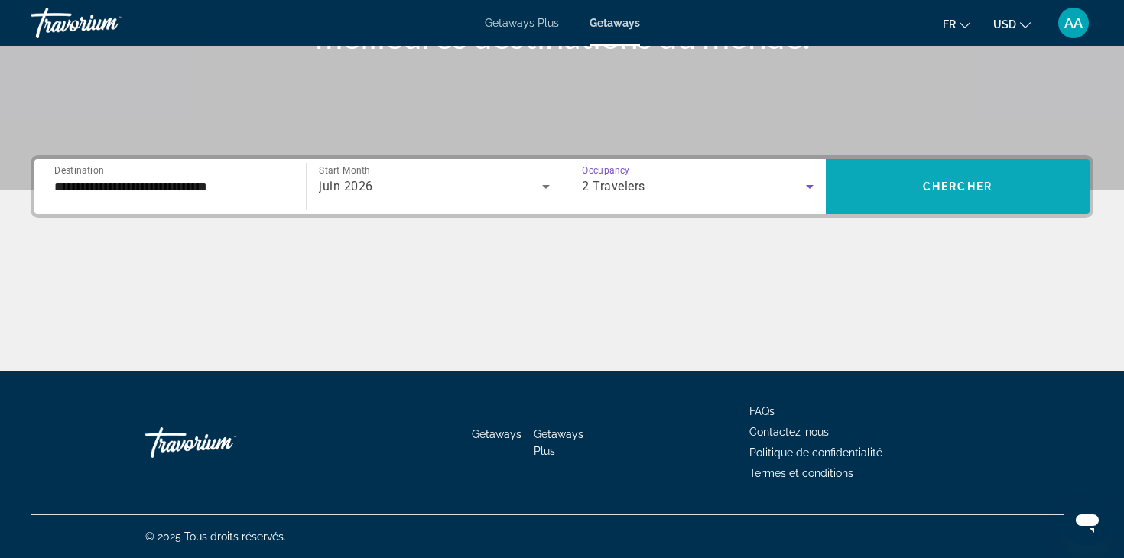
click at [967, 183] on span "Chercher" at bounding box center [958, 186] width 70 height 12
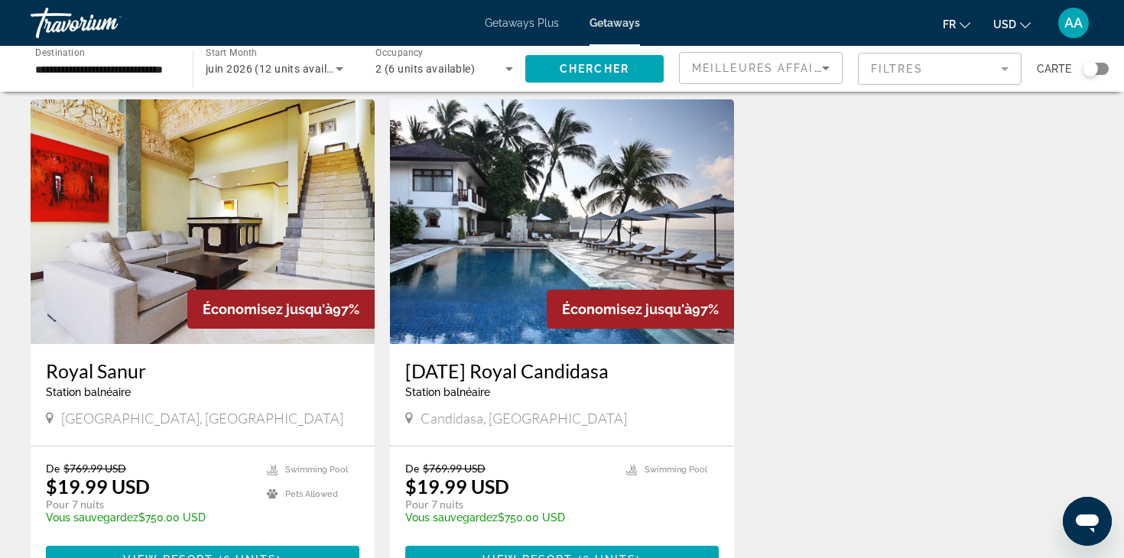
scroll to position [31, 0]
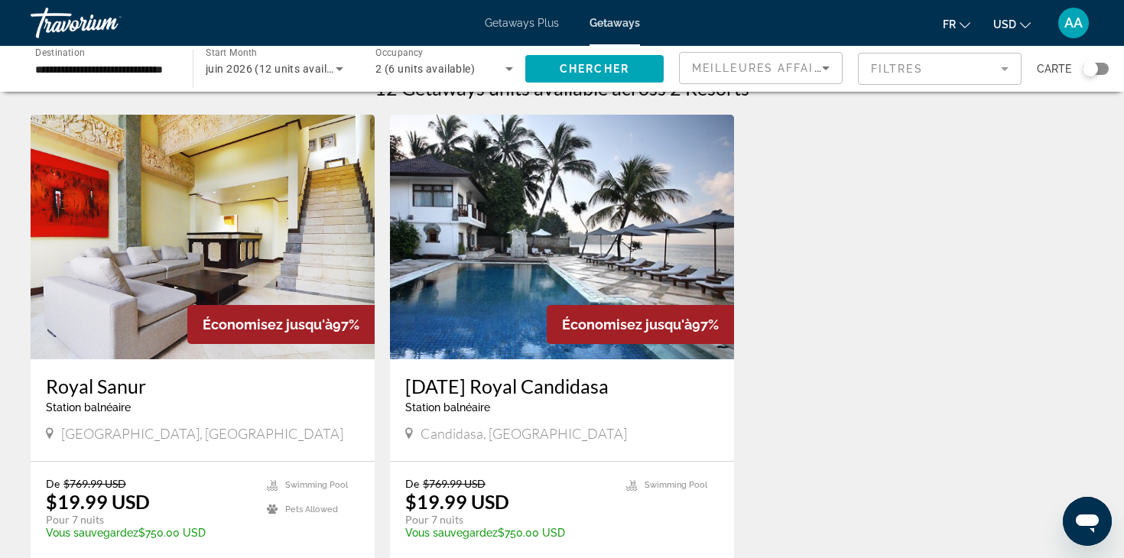
click at [253, 260] on img "Main content" at bounding box center [203, 237] width 344 height 245
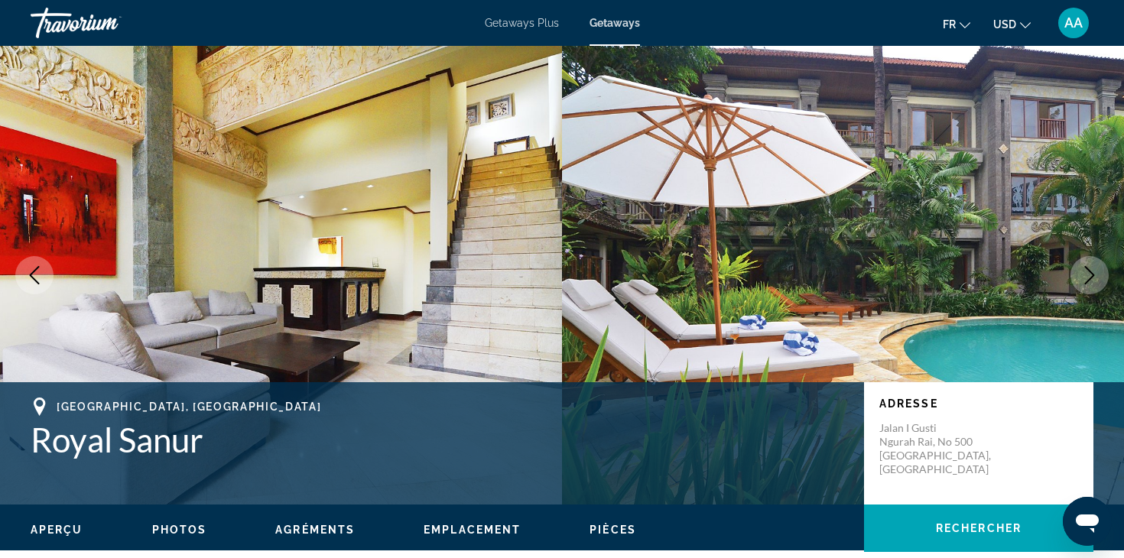
click at [1085, 273] on icon "Next image" at bounding box center [1089, 275] width 18 height 18
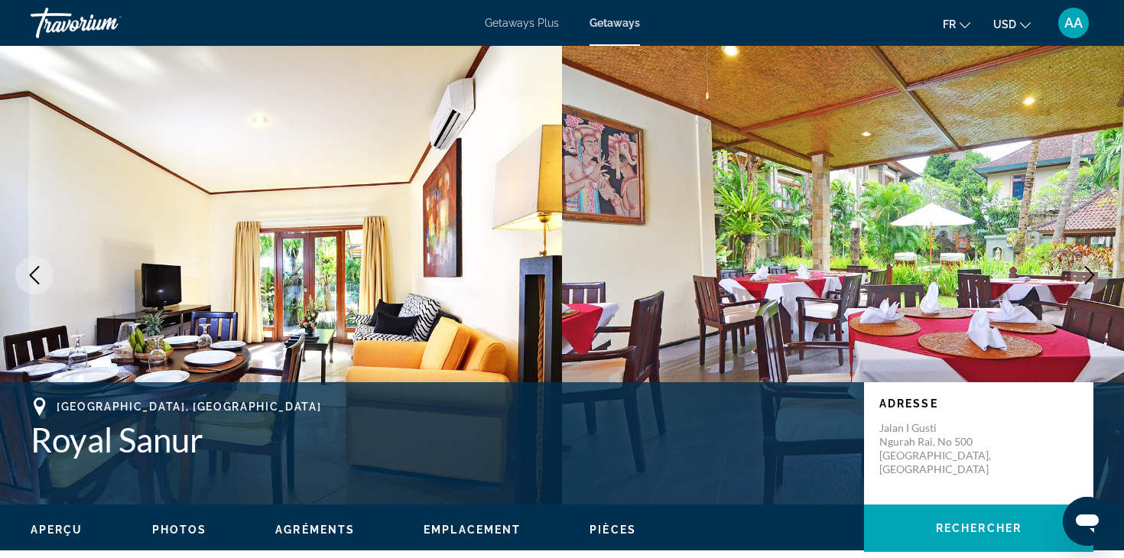
click at [1085, 274] on icon "Next image" at bounding box center [1089, 275] width 18 height 18
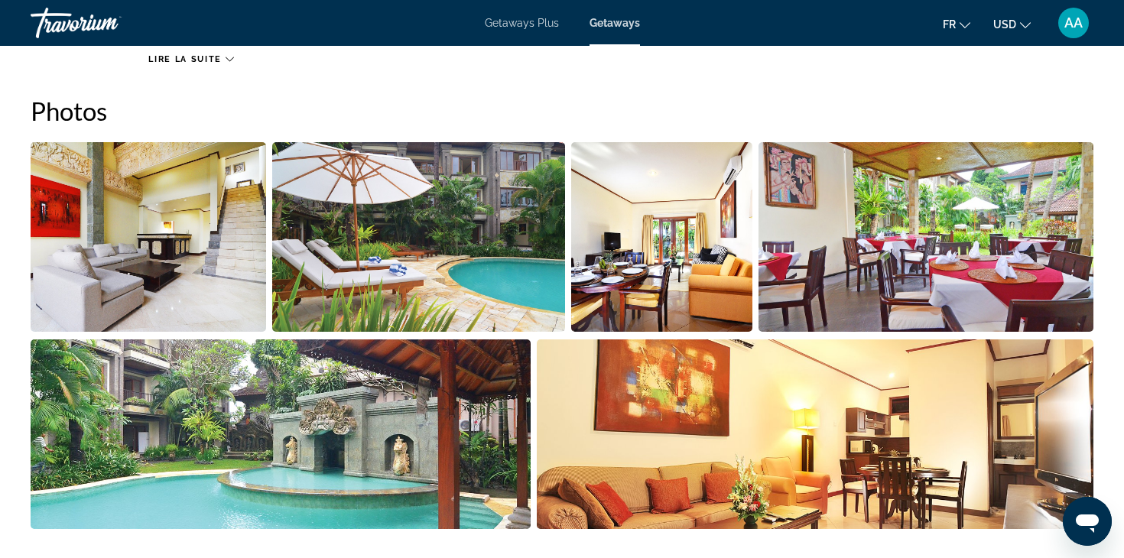
scroll to position [701, 0]
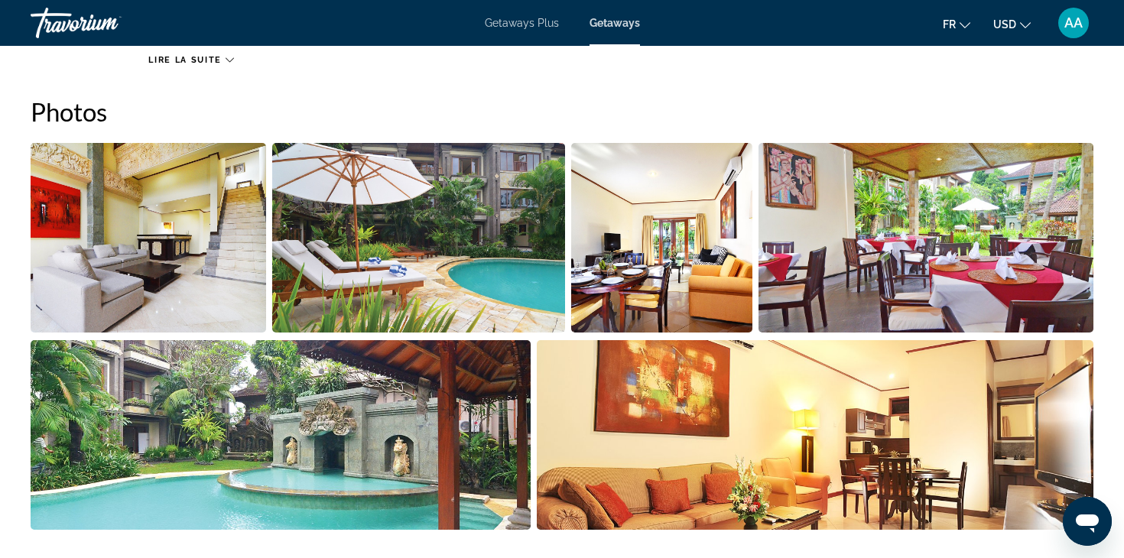
click at [216, 261] on img "Open full-screen image slider" at bounding box center [148, 238] width 235 height 190
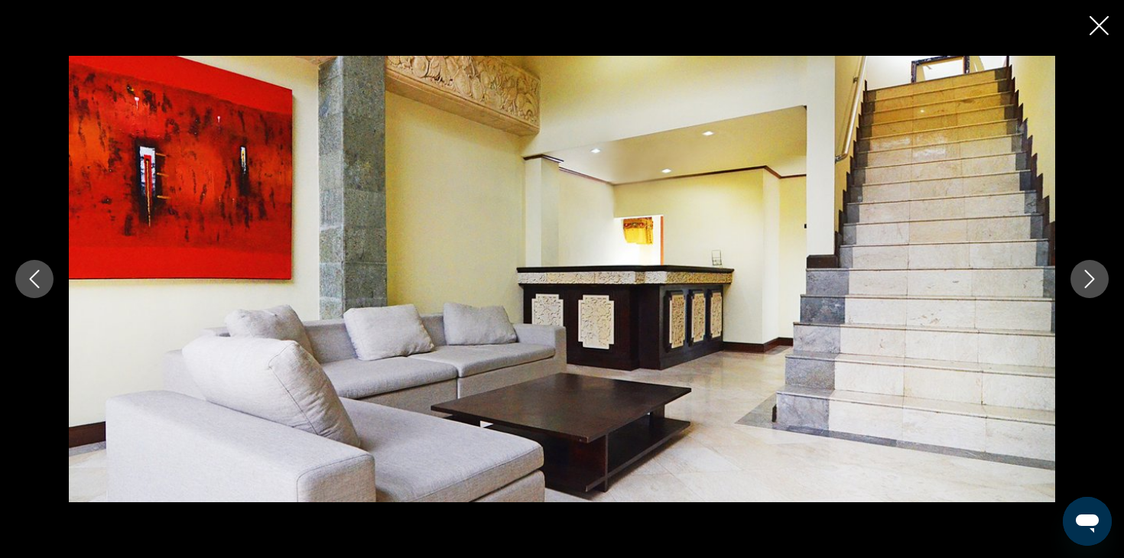
click at [1092, 283] on icon "Next image" at bounding box center [1089, 279] width 18 height 18
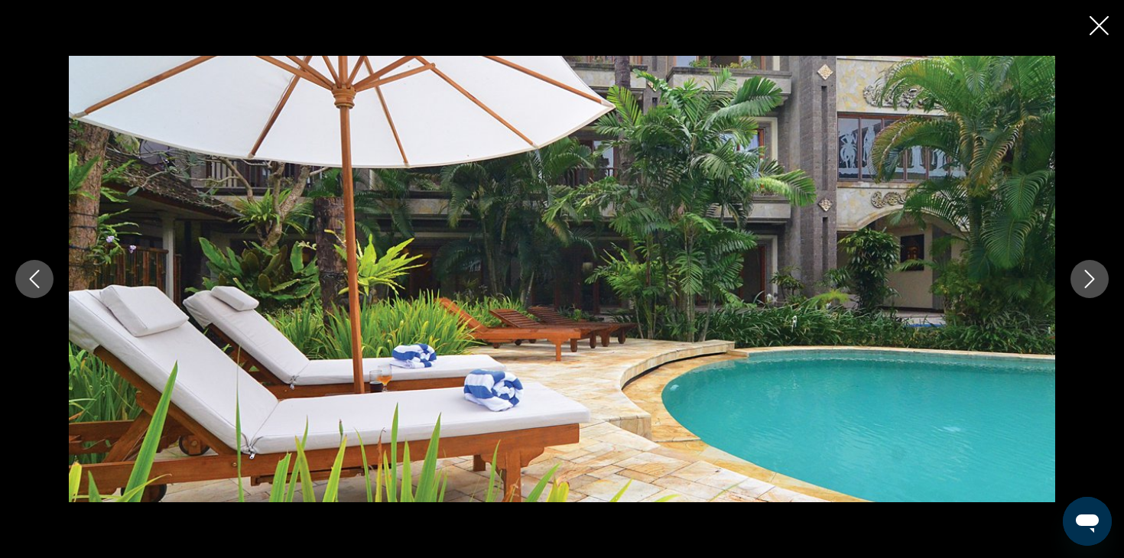
click at [1092, 283] on icon "Next image" at bounding box center [1089, 279] width 18 height 18
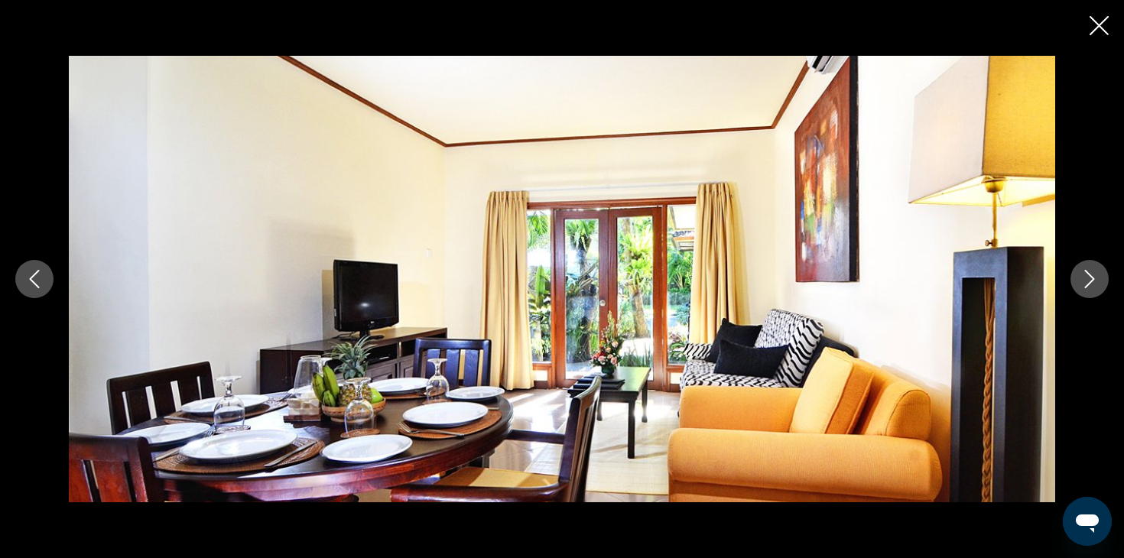
click at [1092, 283] on icon "Next image" at bounding box center [1089, 279] width 18 height 18
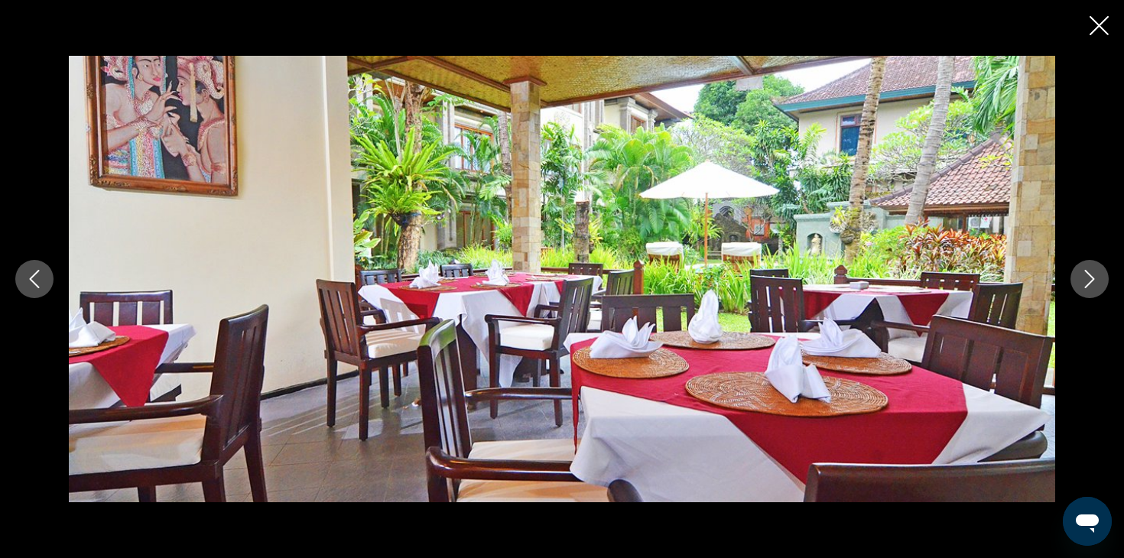
click at [1092, 284] on icon "Next image" at bounding box center [1089, 279] width 18 height 18
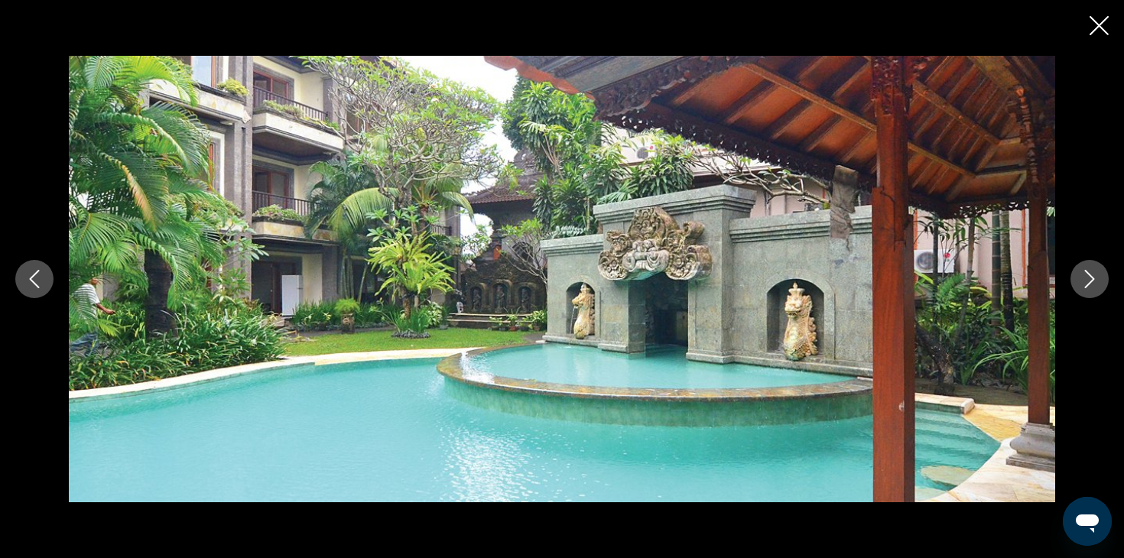
click at [1092, 284] on icon "Next image" at bounding box center [1089, 279] width 18 height 18
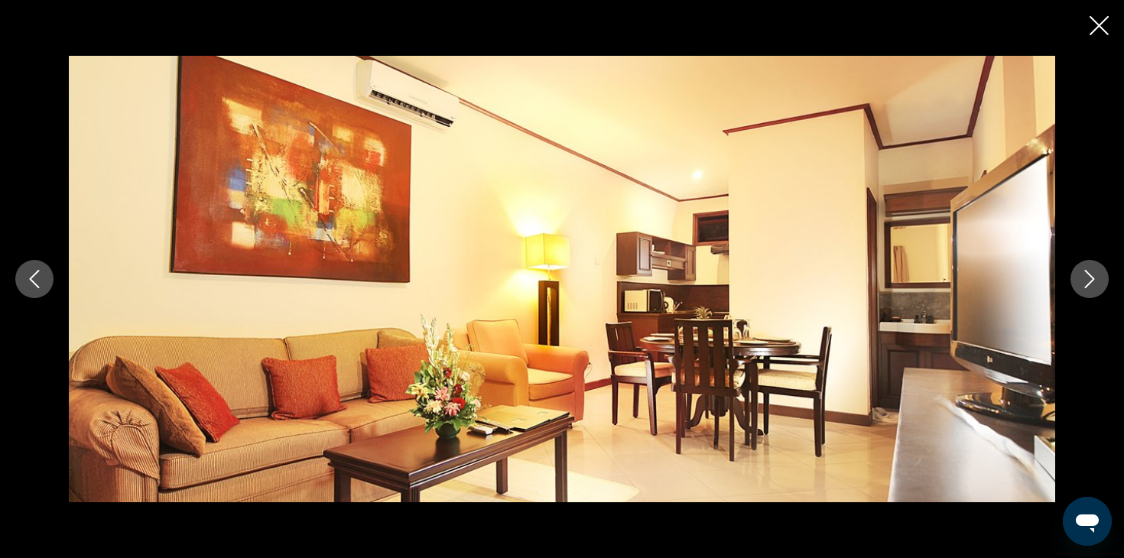
click at [1092, 284] on icon "Next image" at bounding box center [1089, 279] width 18 height 18
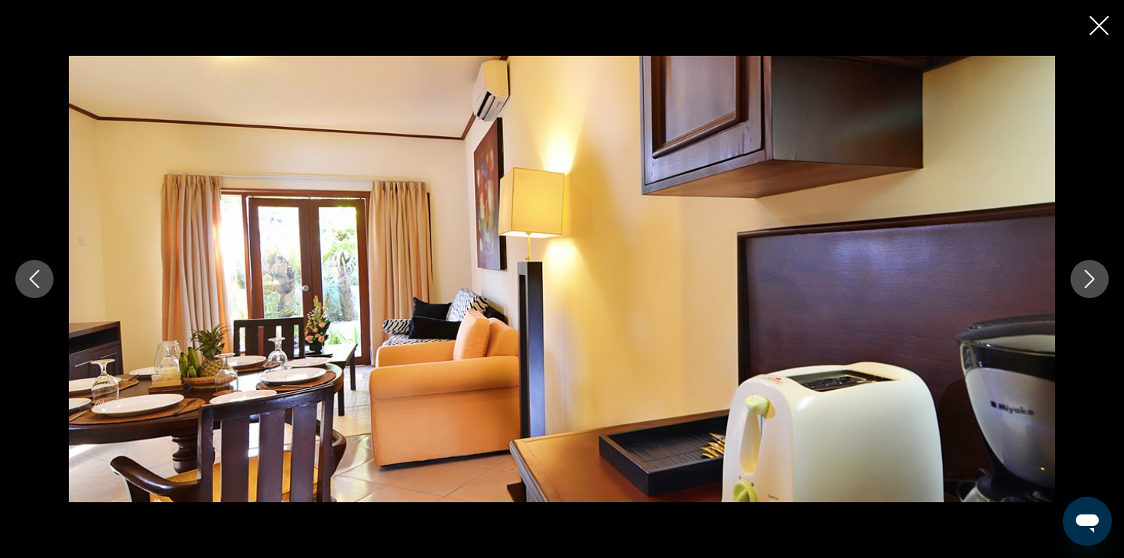
click at [1092, 284] on icon "Next image" at bounding box center [1089, 279] width 18 height 18
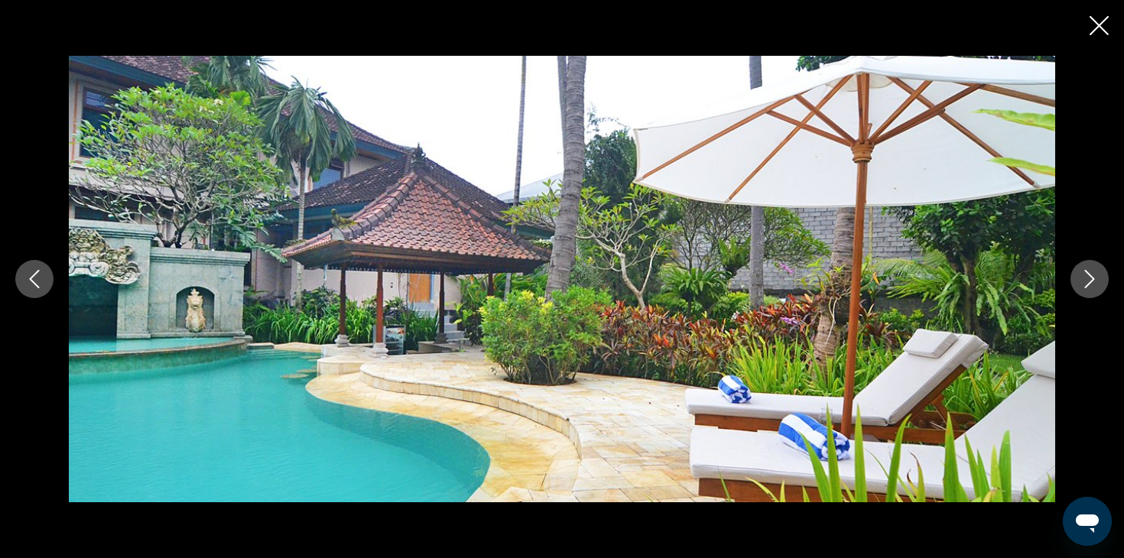
click at [1092, 284] on icon "Next image" at bounding box center [1089, 279] width 18 height 18
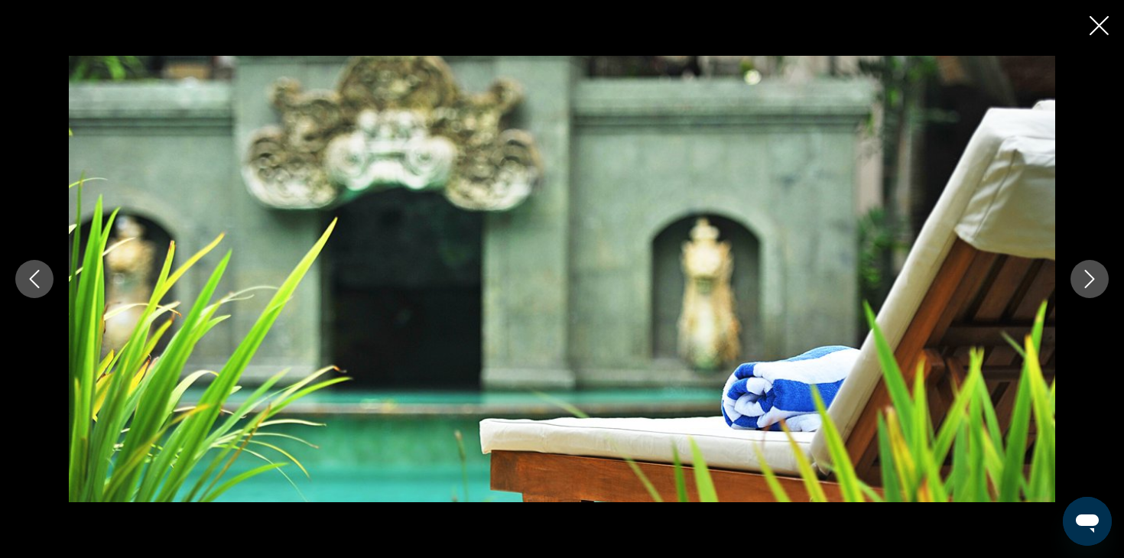
click at [1092, 284] on icon "Next image" at bounding box center [1089, 279] width 18 height 18
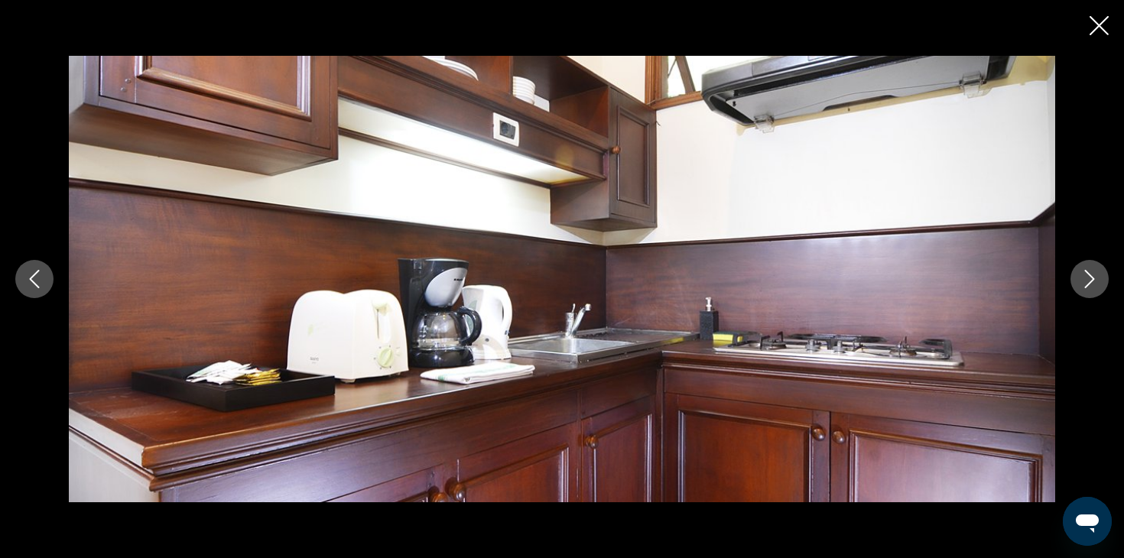
click at [1092, 284] on icon "Next image" at bounding box center [1089, 279] width 18 height 18
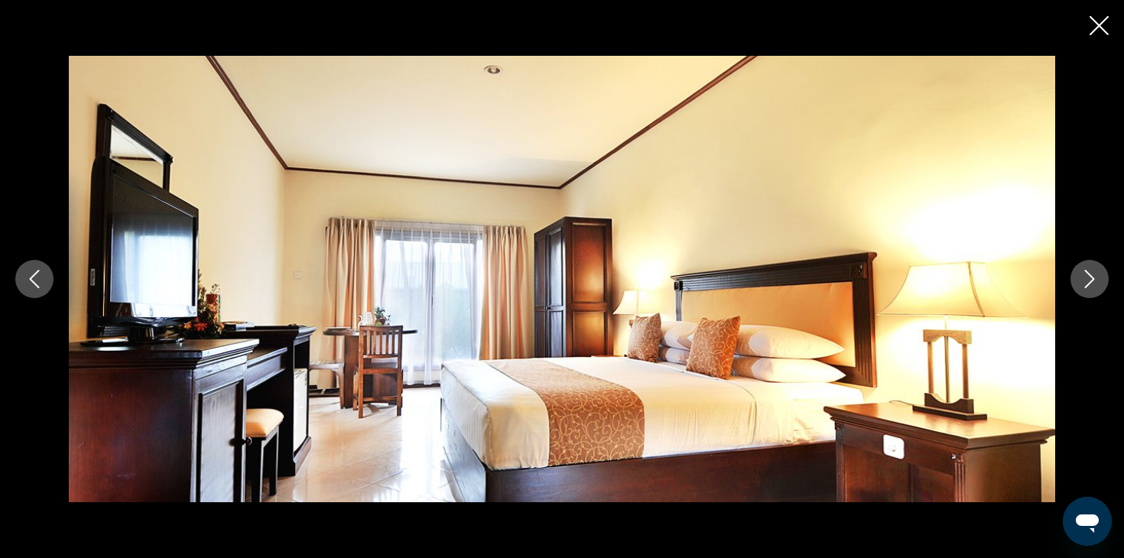
click at [1092, 284] on icon "Next image" at bounding box center [1089, 279] width 18 height 18
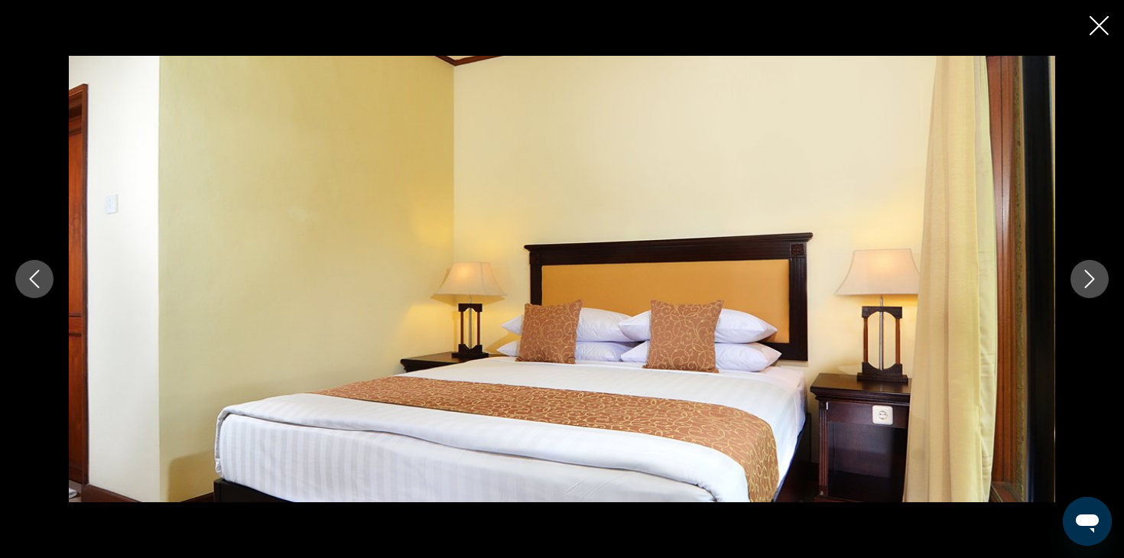
click at [1092, 284] on icon "Next image" at bounding box center [1089, 279] width 18 height 18
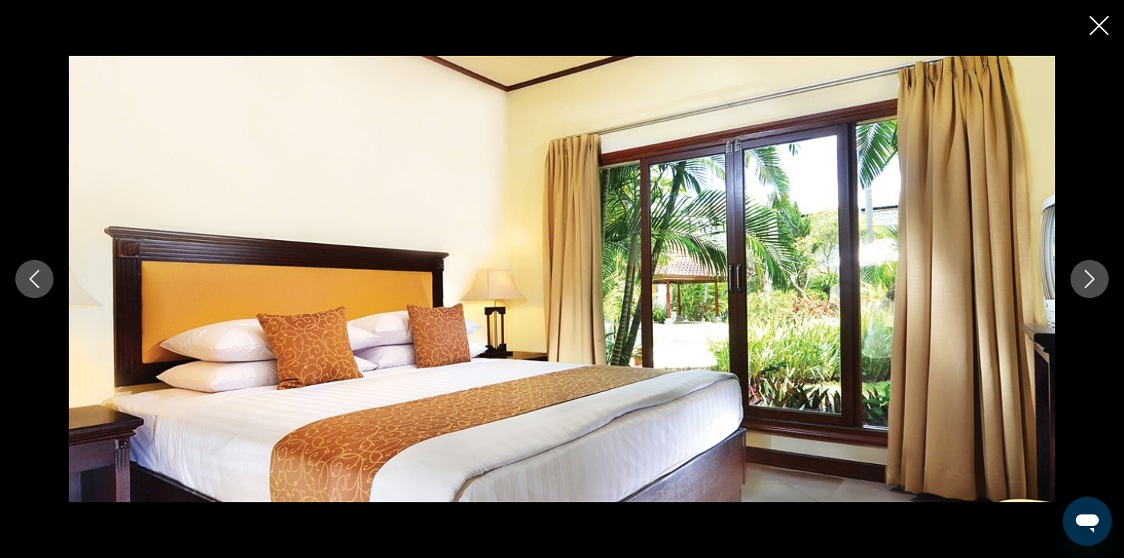
click at [1092, 284] on icon "Next image" at bounding box center [1089, 279] width 18 height 18
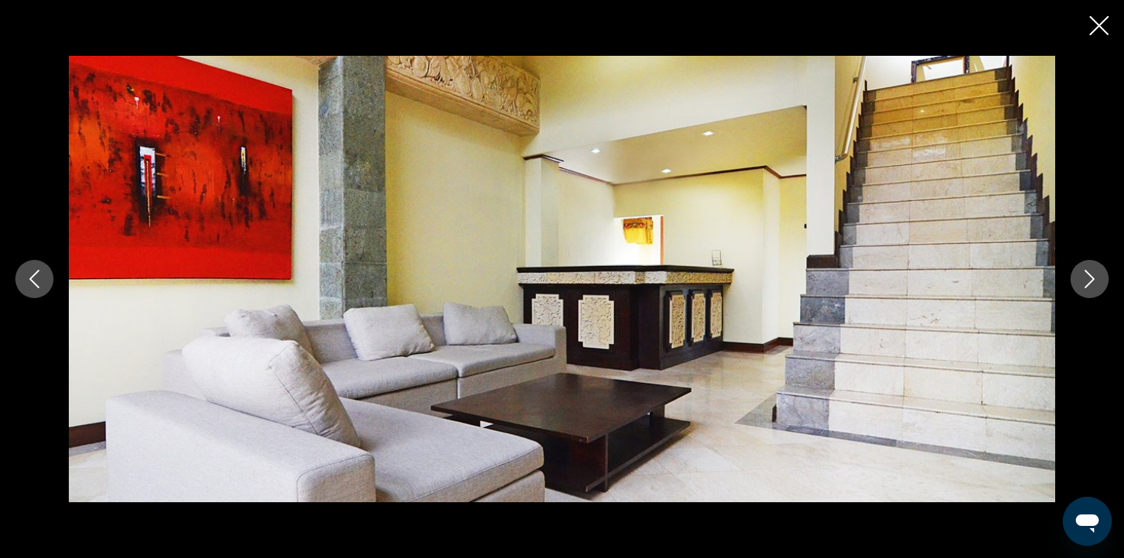
click at [1092, 284] on icon "Next image" at bounding box center [1089, 279] width 18 height 18
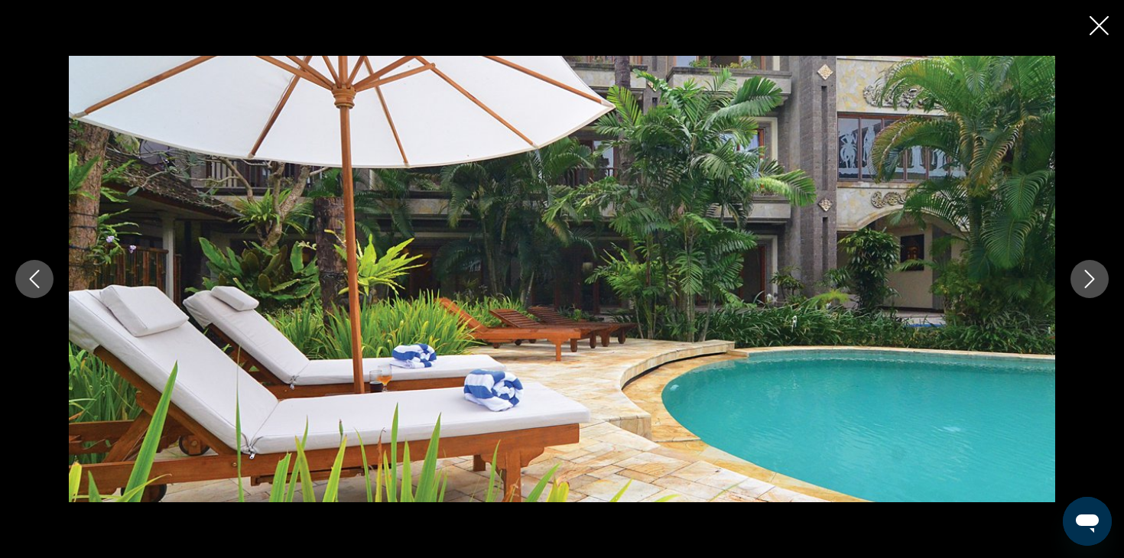
click at [1092, 284] on icon "Next image" at bounding box center [1089, 279] width 18 height 18
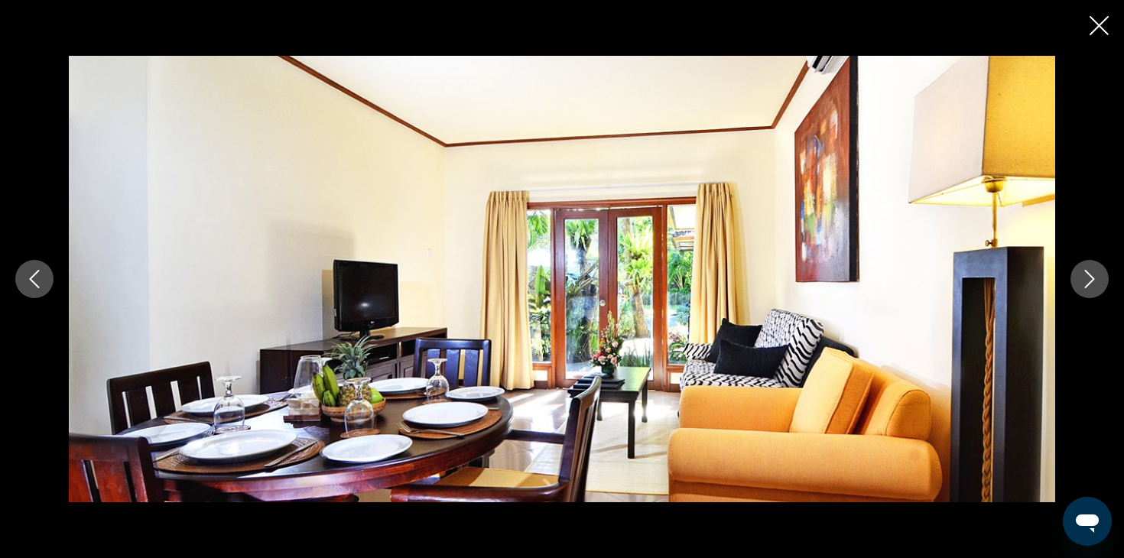
scroll to position [994, 0]
click at [1104, 27] on icon "Close slideshow" at bounding box center [1098, 25] width 19 height 19
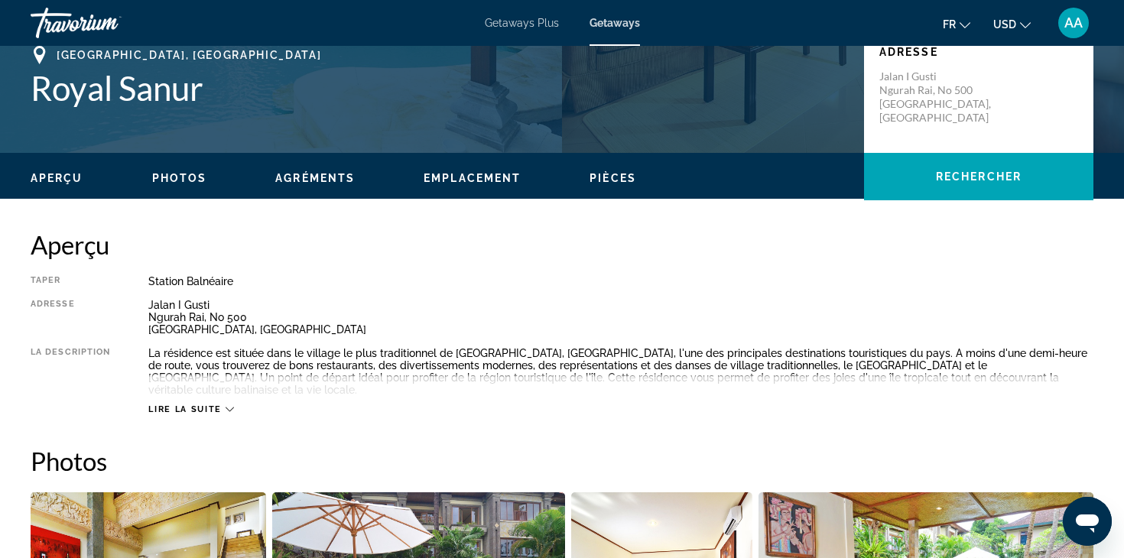
scroll to position [338, 0]
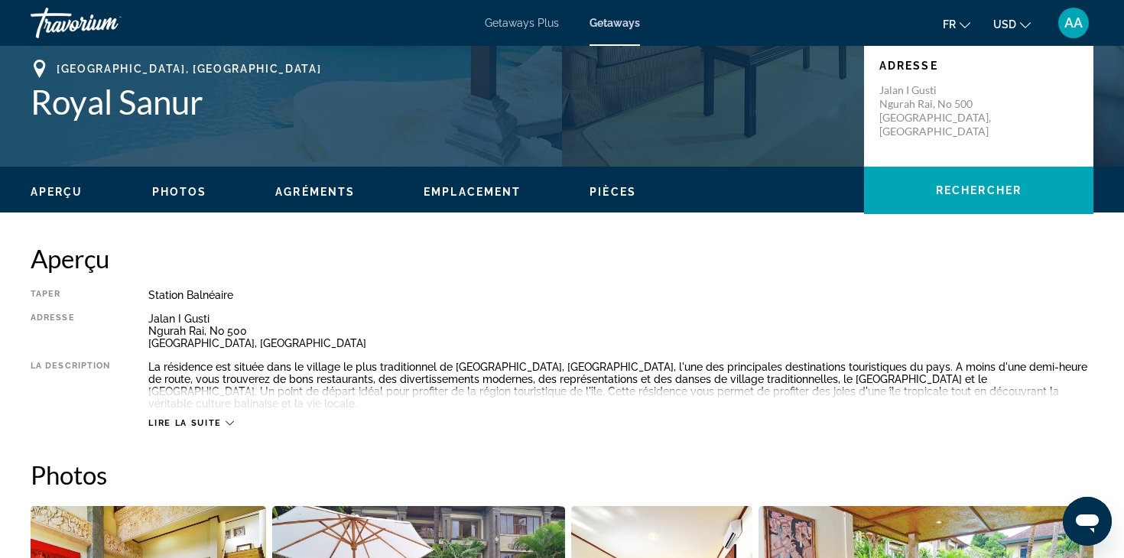
click at [524, 20] on span "Getaways Plus" at bounding box center [522, 23] width 74 height 12
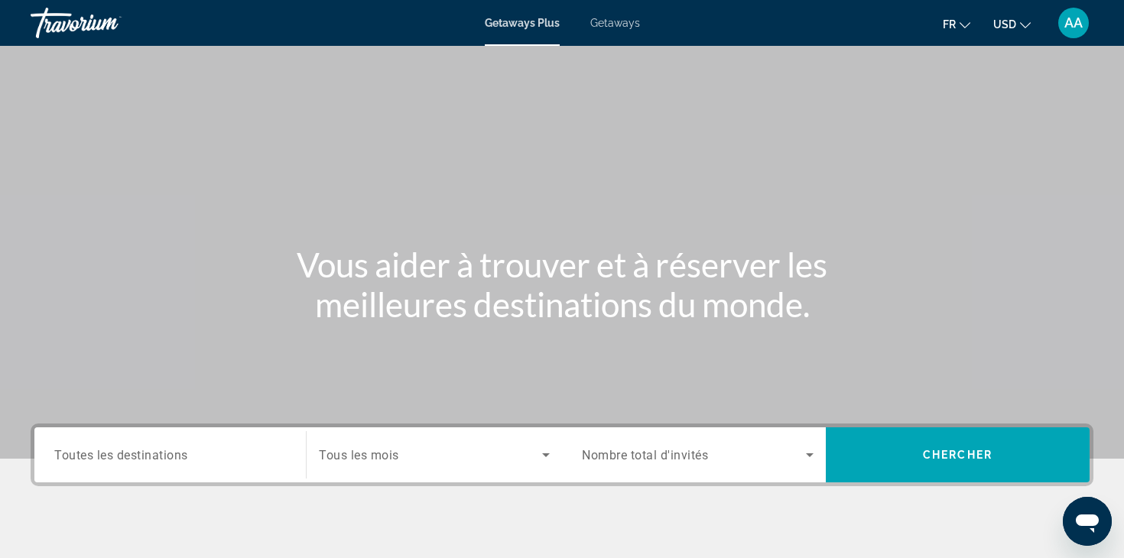
click at [157, 449] on span "Toutes les destinations" at bounding box center [121, 454] width 134 height 15
click at [157, 449] on input "Destination Toutes les destinations" at bounding box center [170, 455] width 232 height 18
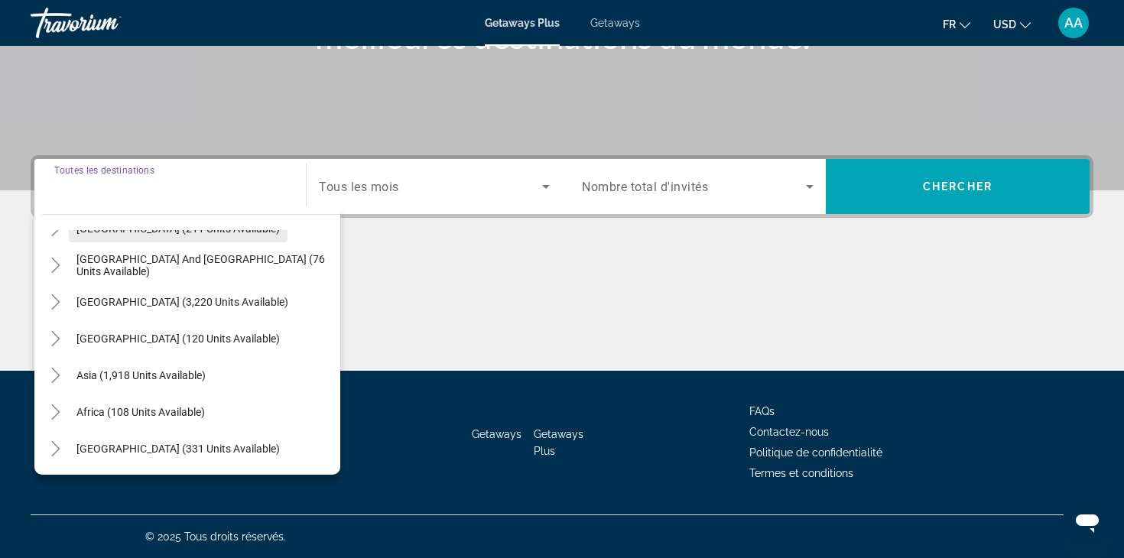
scroll to position [268, 0]
click at [55, 376] on icon "Toggle Asia (1,918 units available)" at bounding box center [55, 375] width 15 height 15
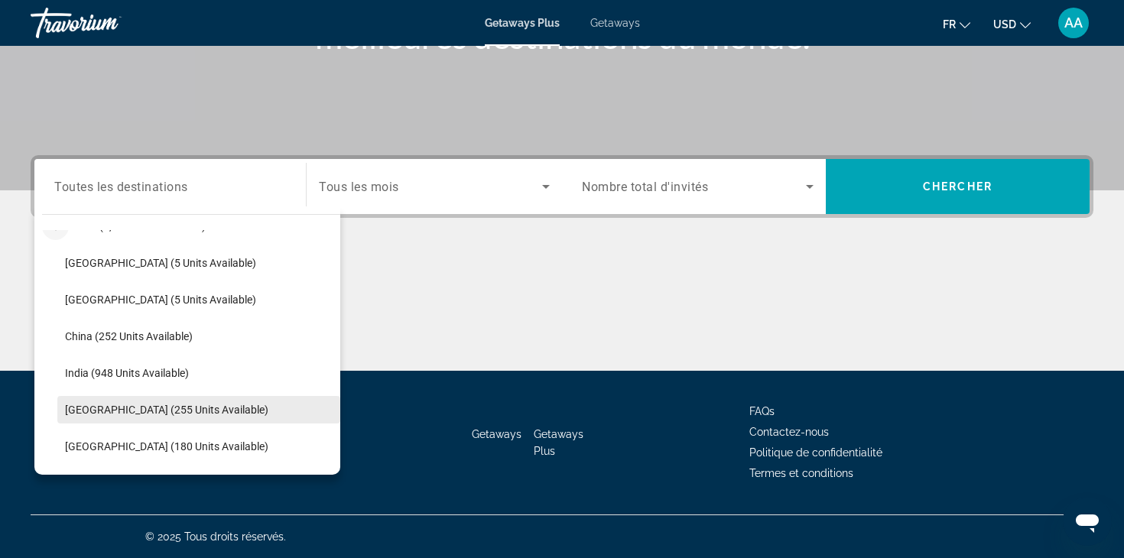
scroll to position [404, 0]
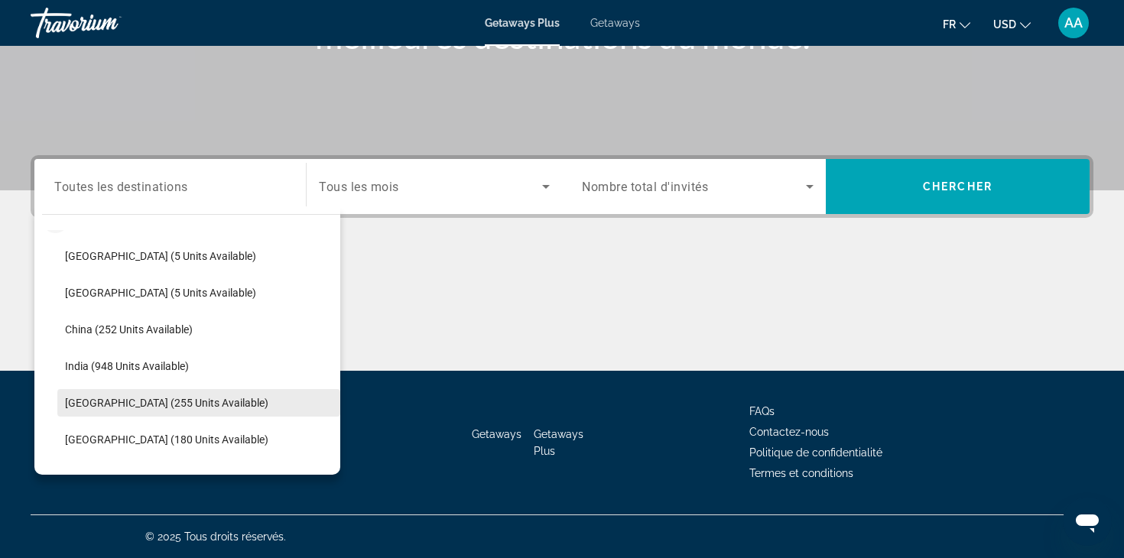
click at [96, 401] on span "[GEOGRAPHIC_DATA] (255 units available)" at bounding box center [166, 403] width 203 height 12
type input "**********"
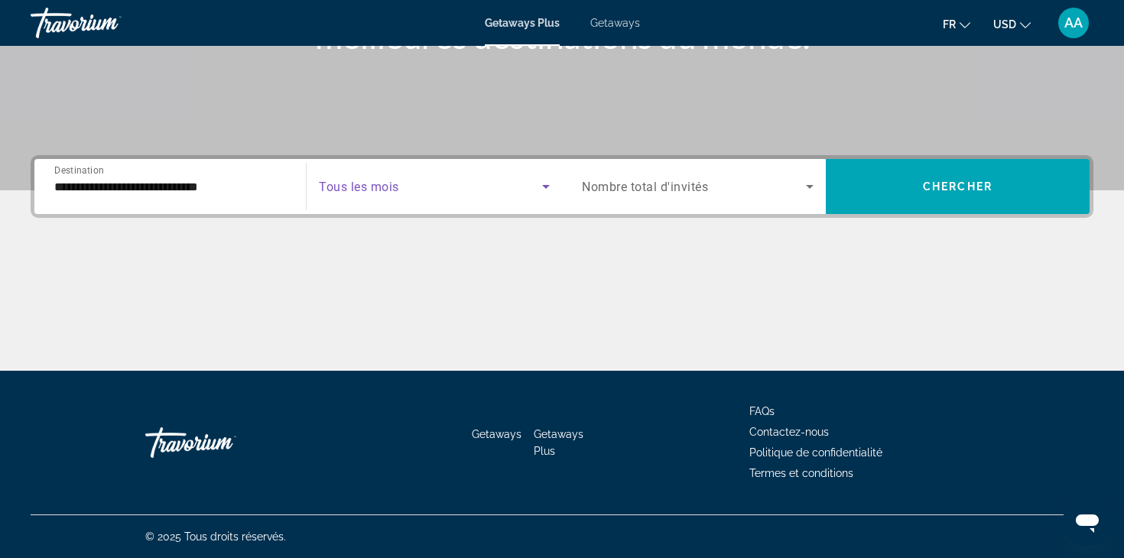
click at [546, 188] on icon "Search widget" at bounding box center [546, 187] width 8 height 4
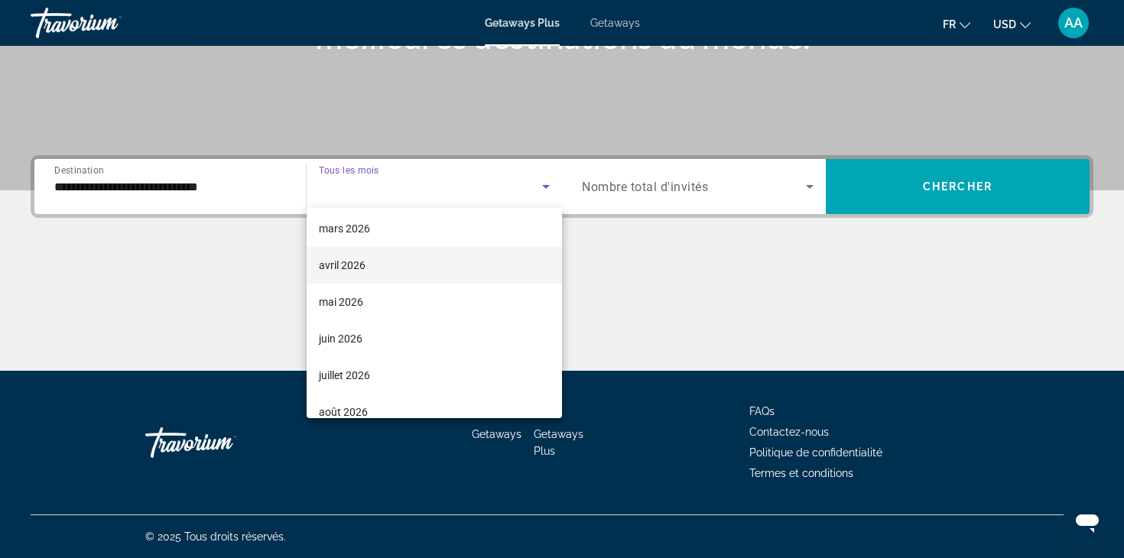
scroll to position [278, 0]
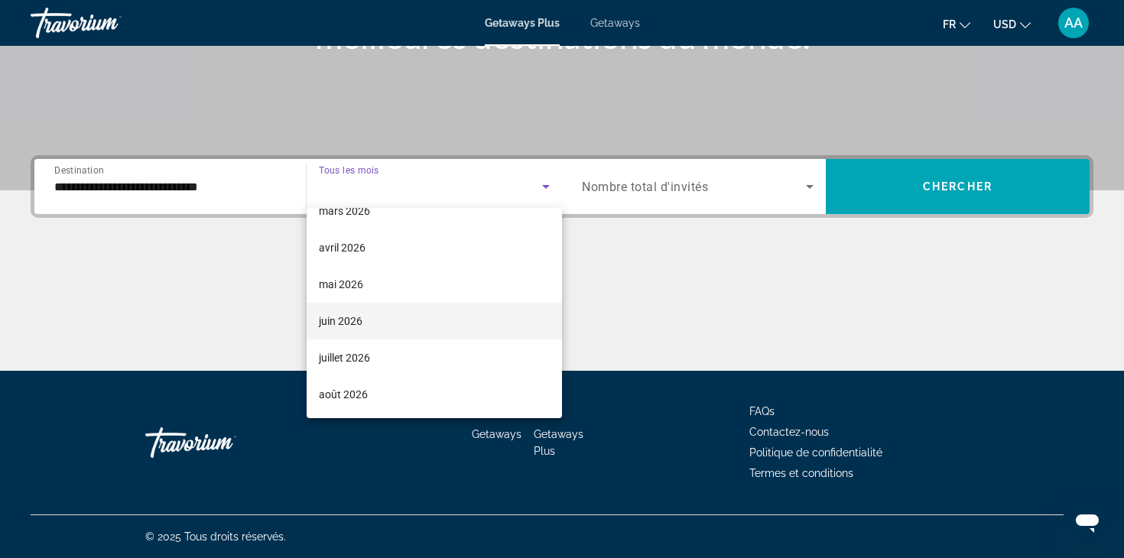
click at [362, 322] on span "juin 2026" at bounding box center [341, 321] width 44 height 18
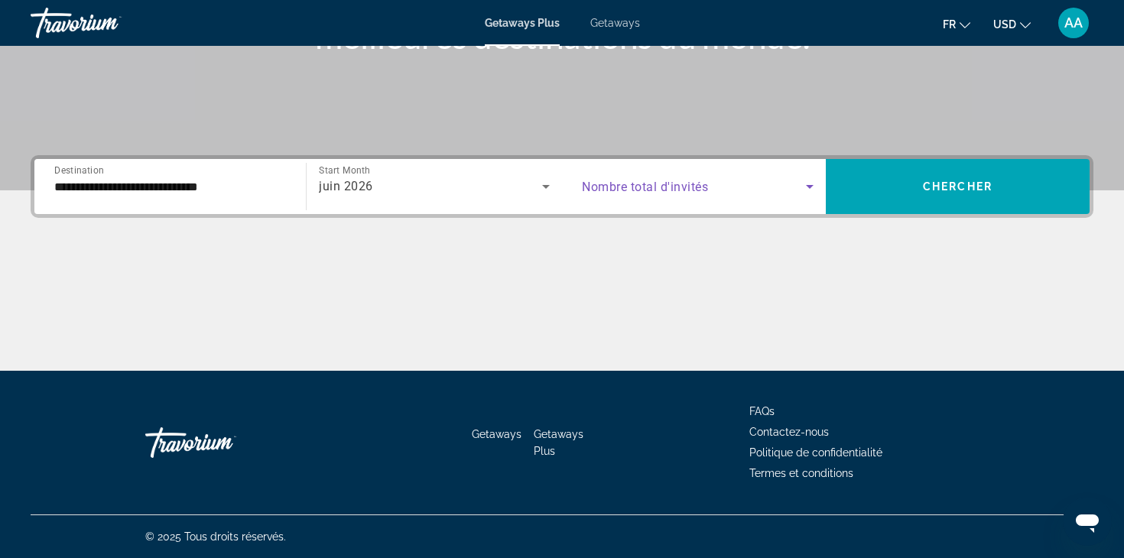
click at [809, 185] on icon "Search widget" at bounding box center [809, 186] width 18 height 18
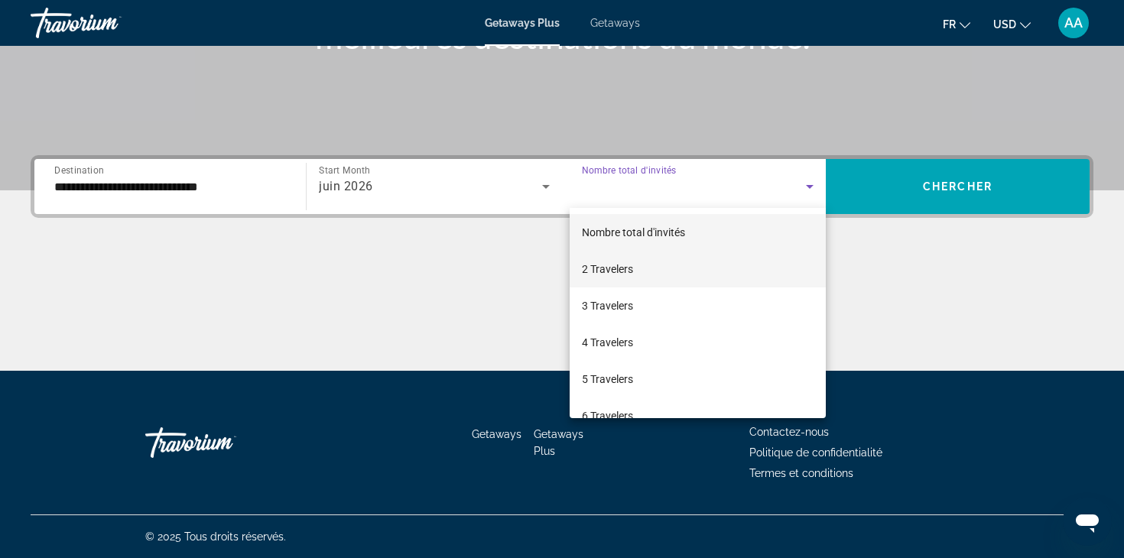
click at [632, 274] on span "2 Travelers" at bounding box center [607, 269] width 51 height 18
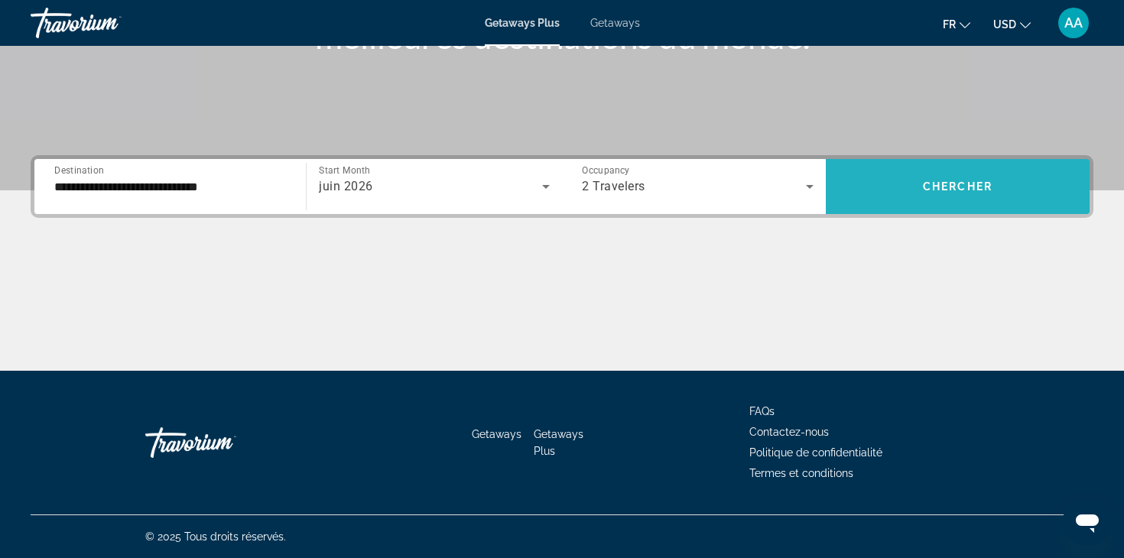
click at [954, 183] on span "Chercher" at bounding box center [958, 186] width 70 height 12
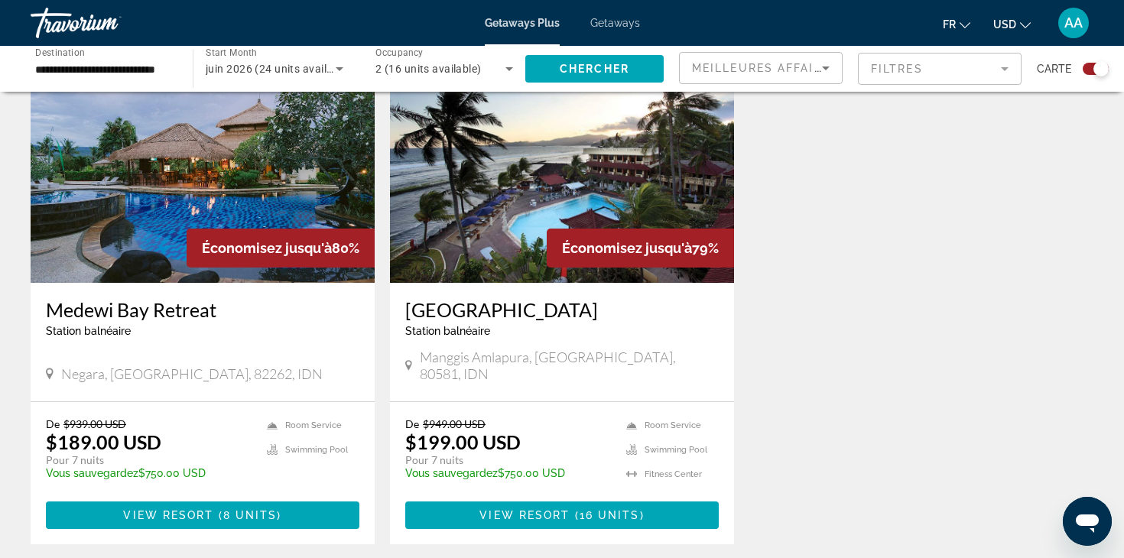
scroll to position [579, 0]
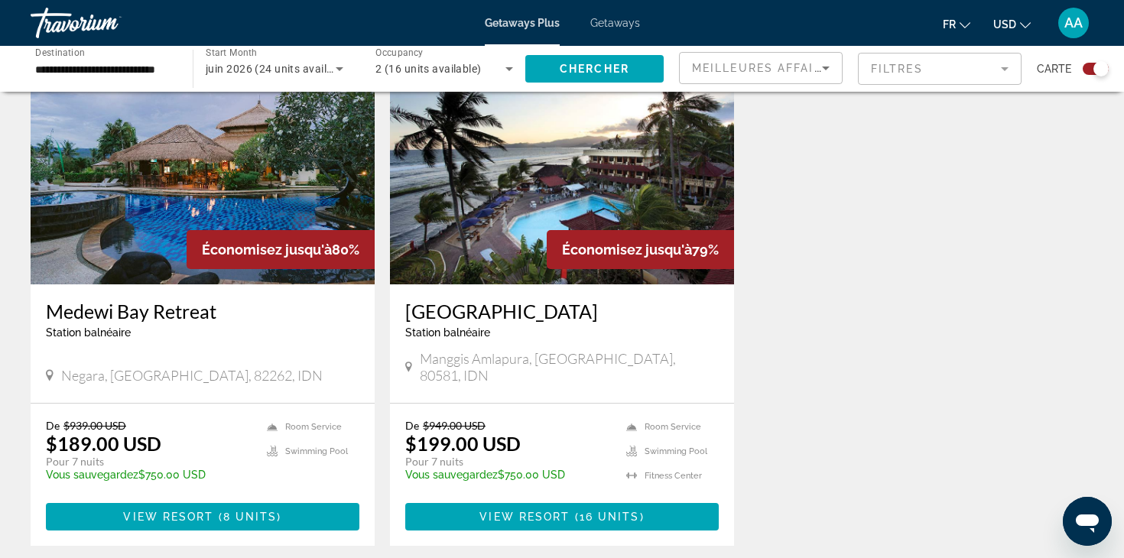
click at [168, 203] on img "Main content" at bounding box center [203, 162] width 344 height 245
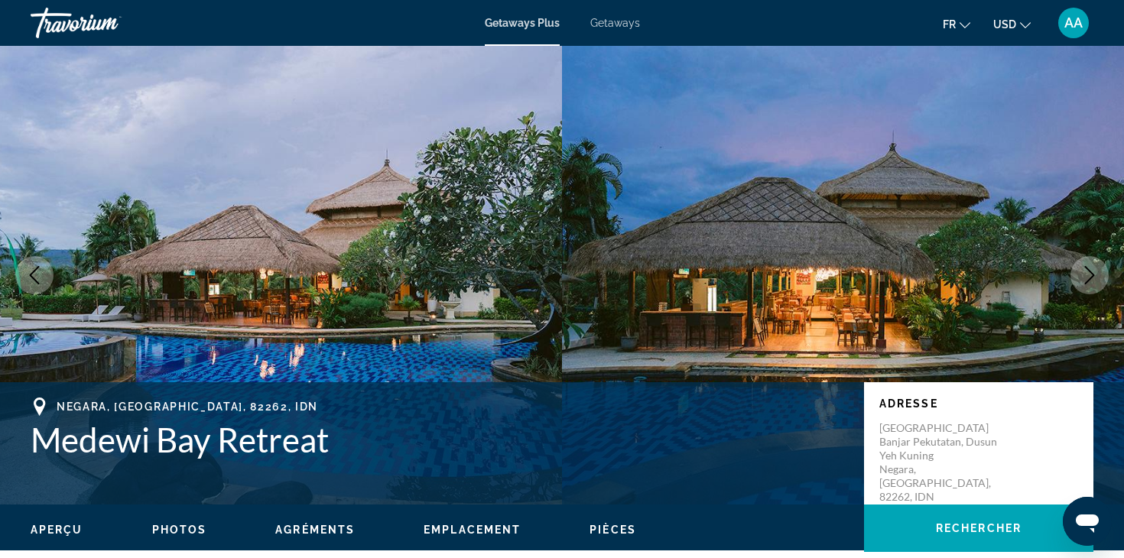
click at [313, 264] on img "Main content" at bounding box center [281, 275] width 562 height 459
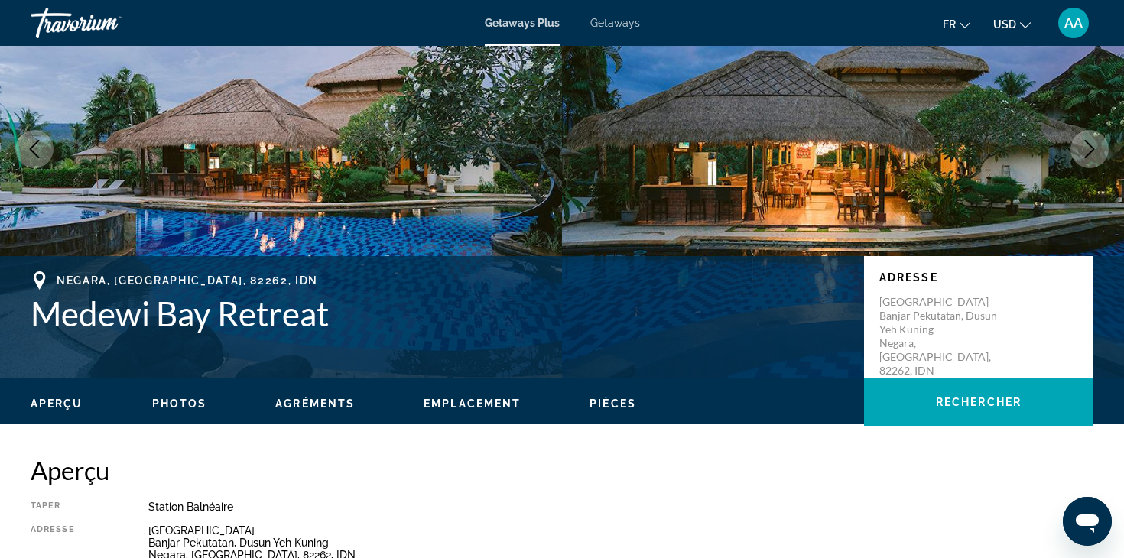
scroll to position [125, 0]
